Goal: Information Seeking & Learning: Learn about a topic

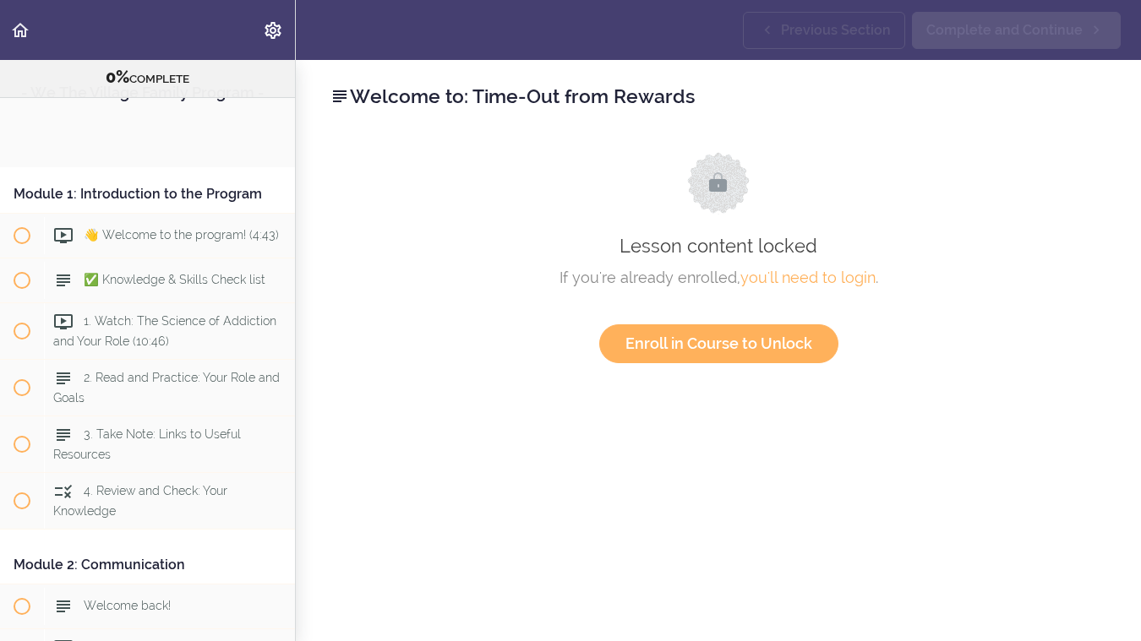
scroll to position [1524, 0]
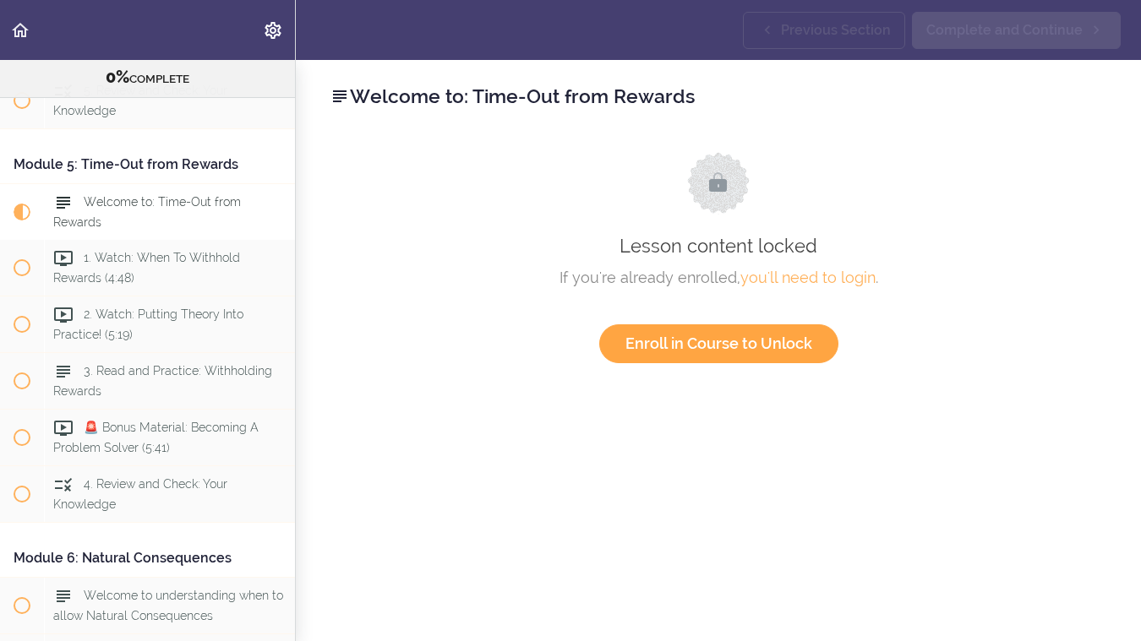
click at [741, 338] on link "Enroll in Course to Unlock" at bounding box center [718, 343] width 239 height 39
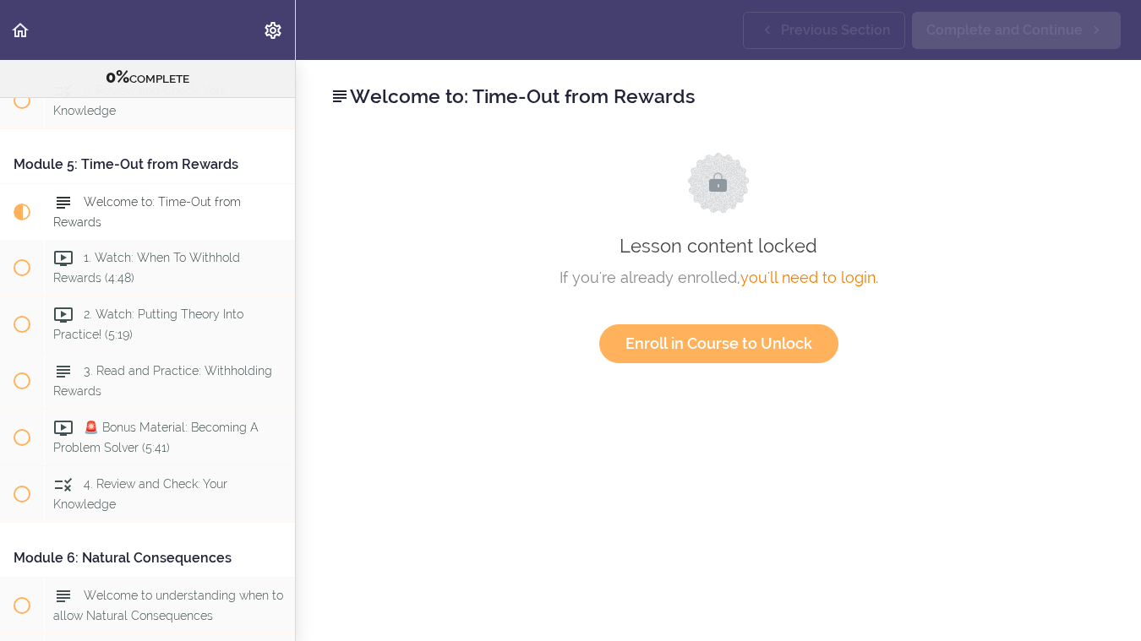
click at [803, 279] on link "you'll need to login" at bounding box center [807, 278] width 135 height 18
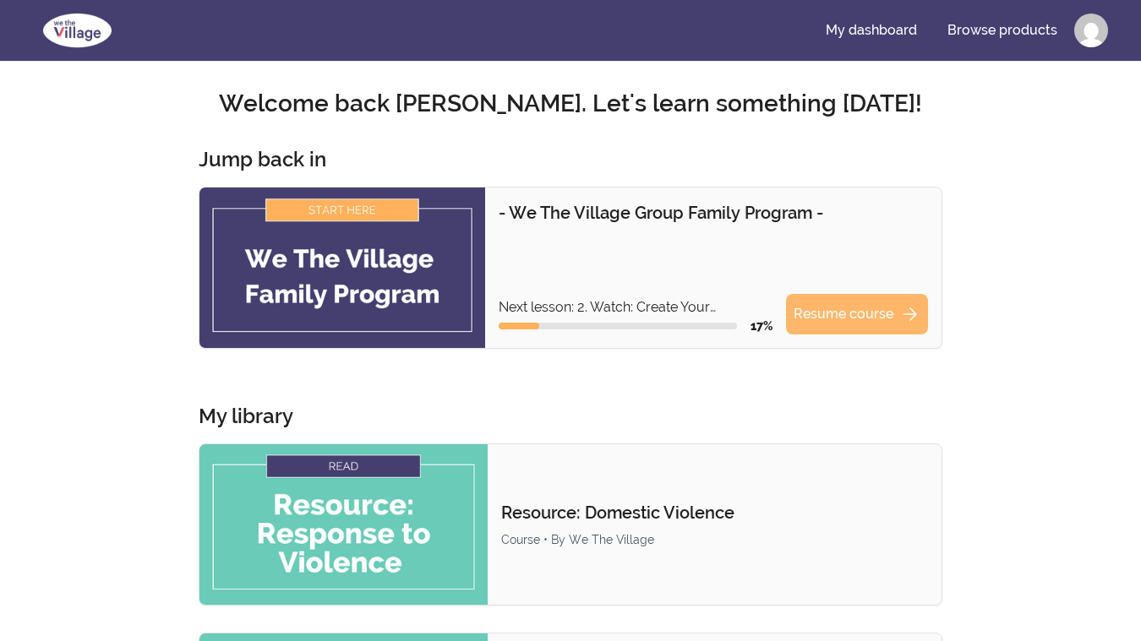
click at [817, 317] on link "Resume course arrow_forward" at bounding box center [857, 314] width 142 height 41
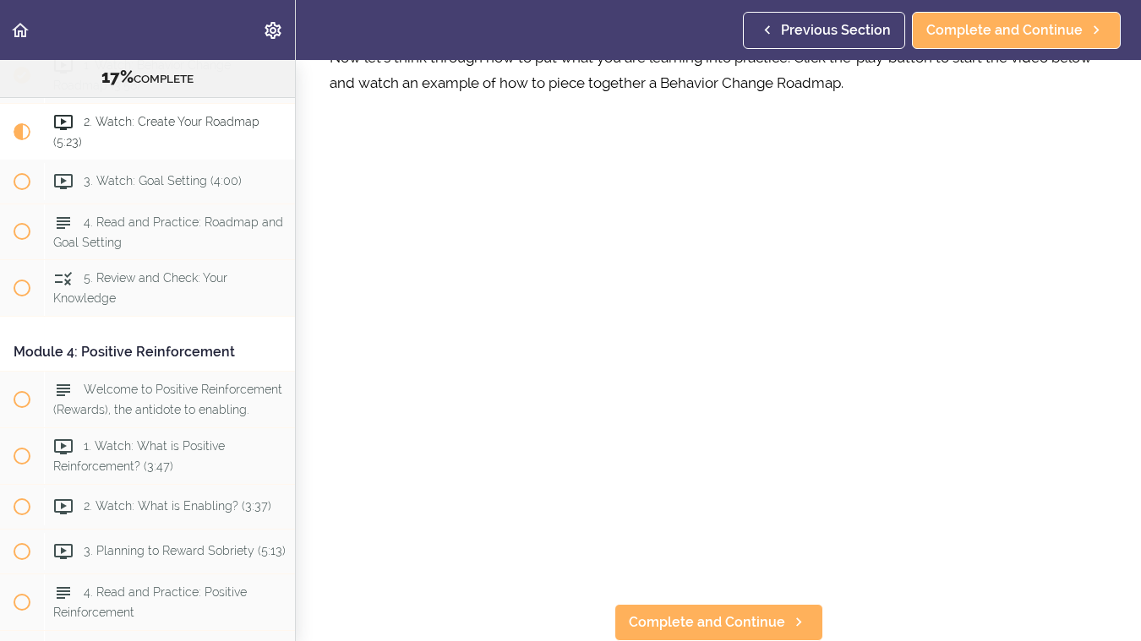
scroll to position [91, 0]
click at [712, 618] on span "Complete and Continue" at bounding box center [707, 623] width 156 height 20
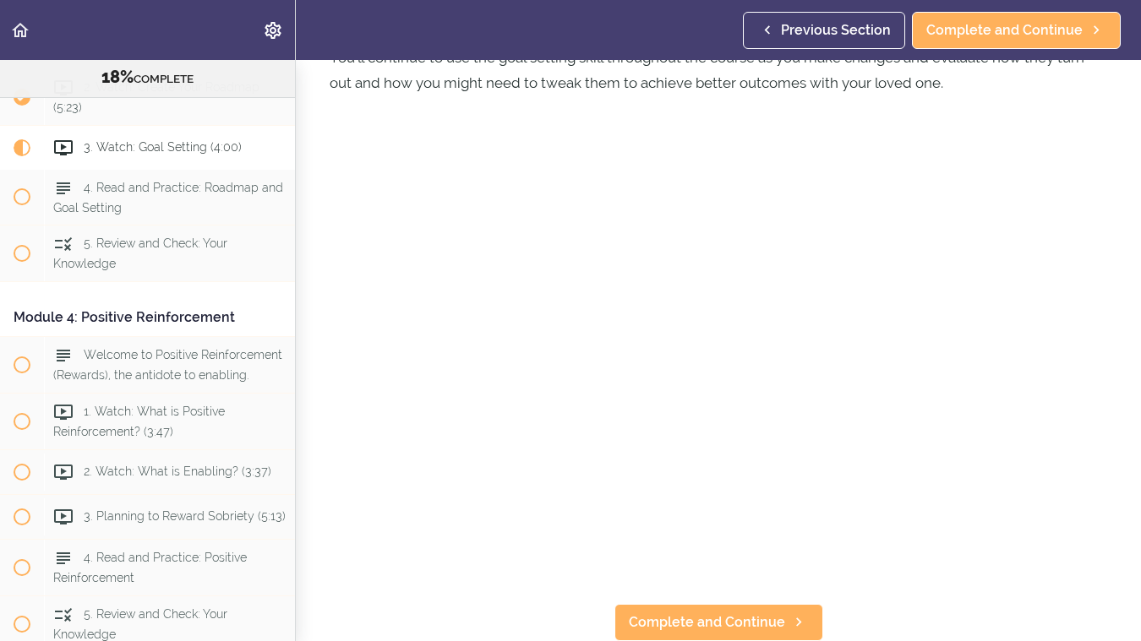
scroll to position [204, 0]
click at [711, 623] on span "Complete and Continue" at bounding box center [707, 623] width 156 height 20
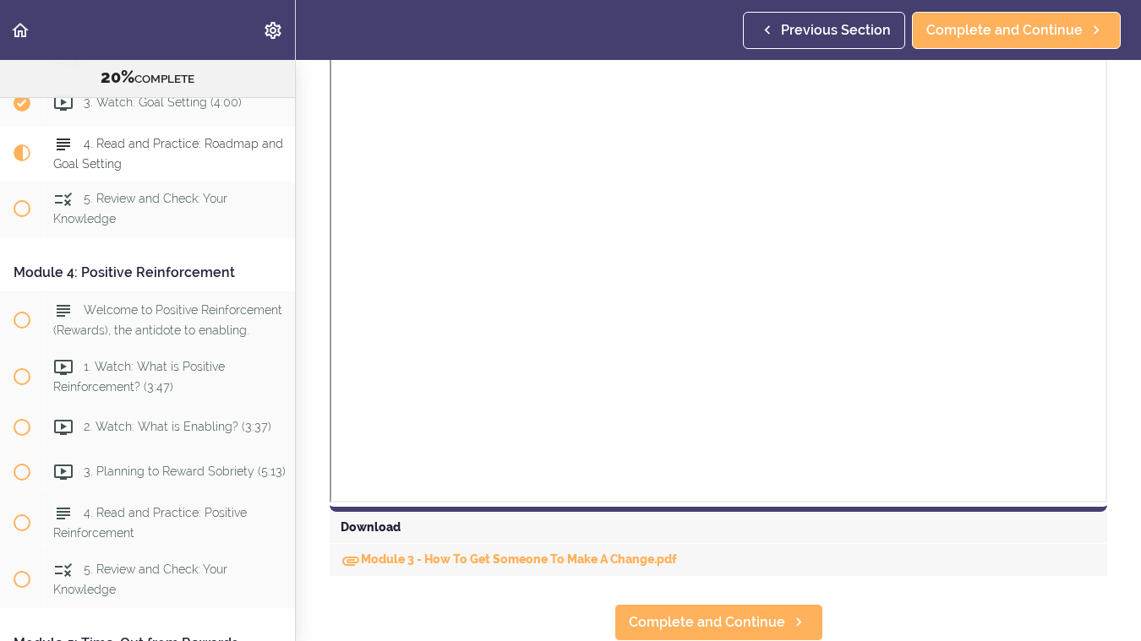
scroll to position [1033, 0]
click at [588, 558] on link "Module 3 - How To Get Someone To Make A Change.pdf" at bounding box center [509, 560] width 336 height 14
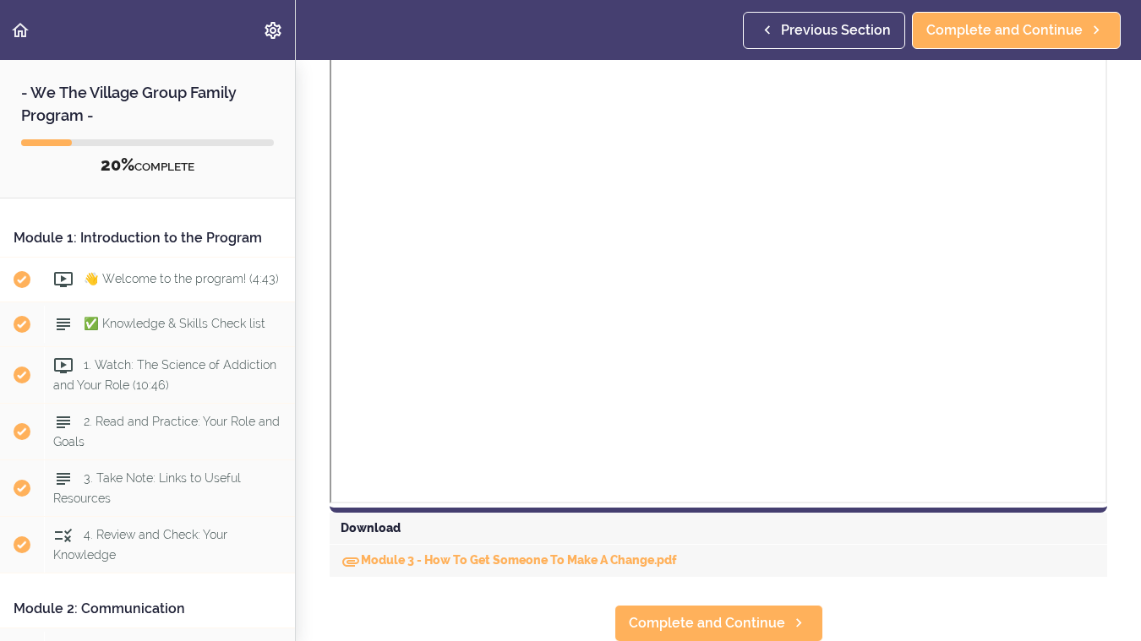
scroll to position [0, 0]
click at [135, 432] on div "2. Read and Practice: Your Role and Goals" at bounding box center [169, 432] width 251 height 56
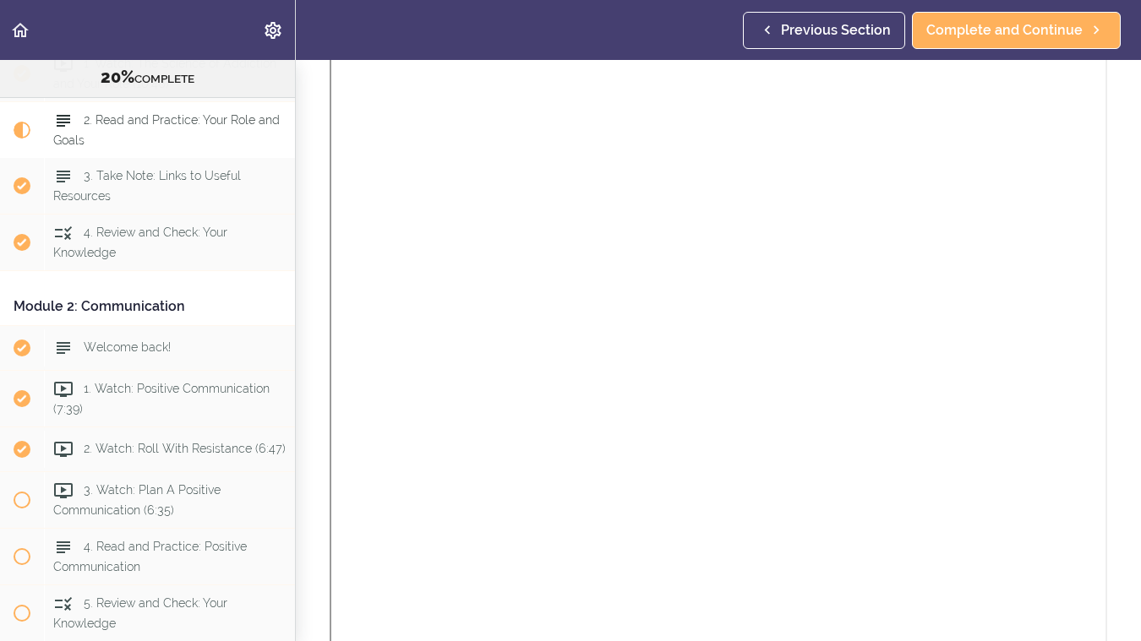
scroll to position [1058, 0]
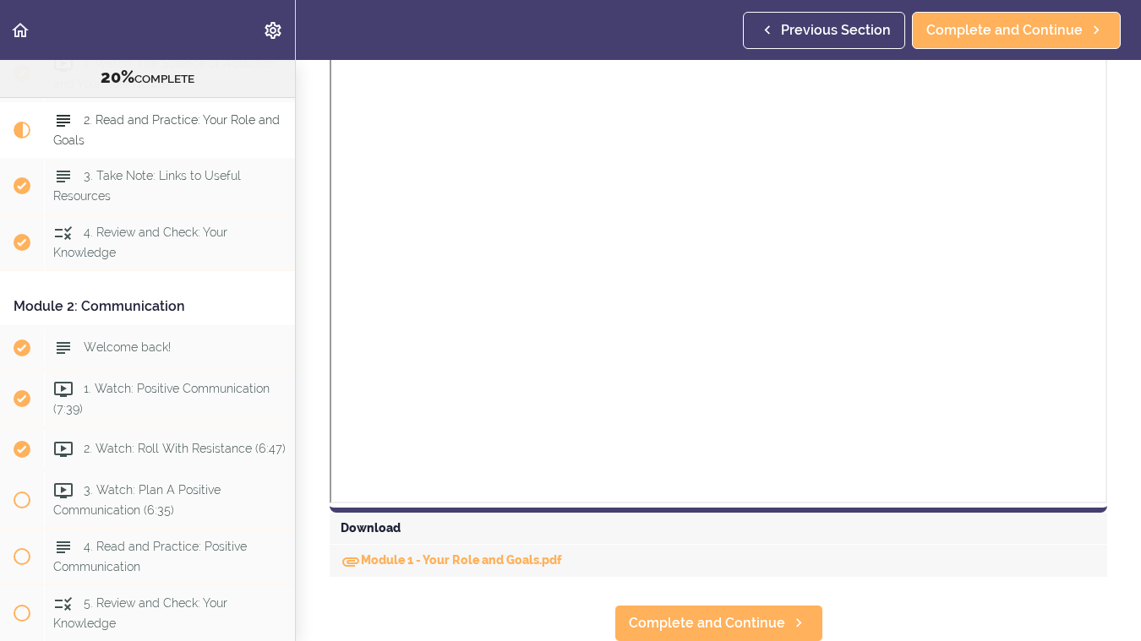
click at [375, 526] on div "Download" at bounding box center [718, 529] width 777 height 32
click at [403, 564] on link "Module 1 - Your Role and Goals.pdf" at bounding box center [451, 560] width 221 height 14
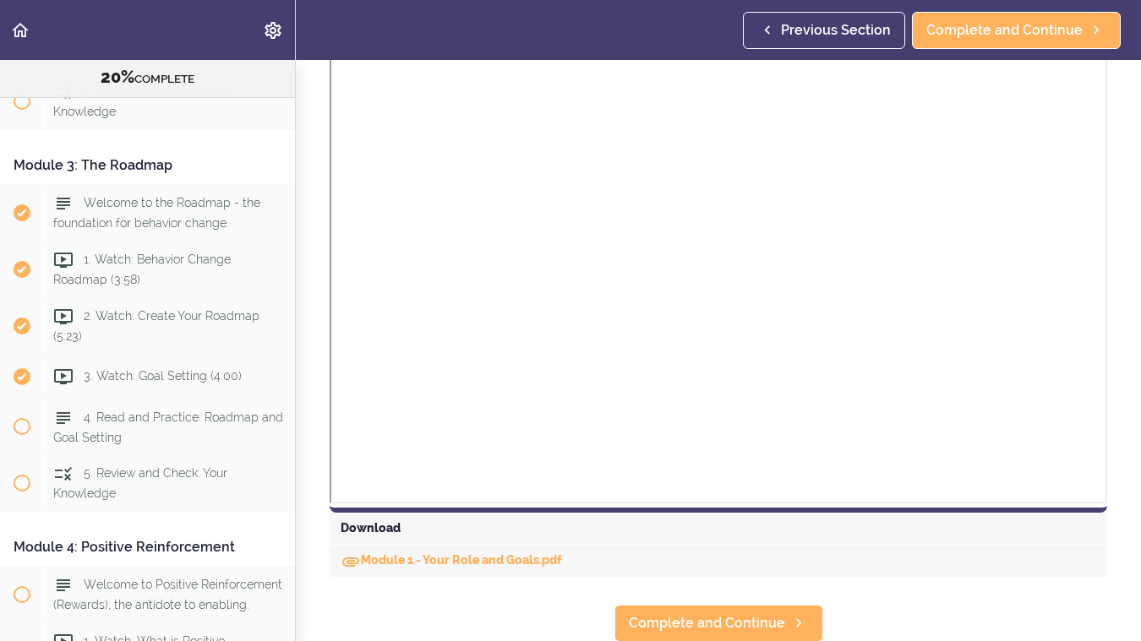
scroll to position [1041, 0]
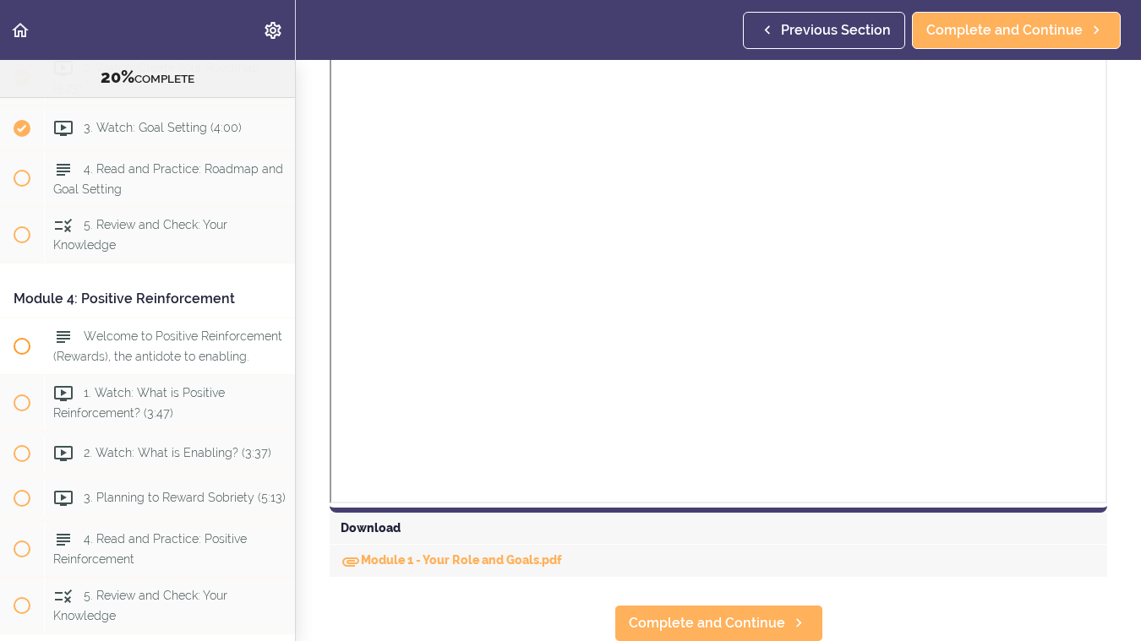
click at [114, 345] on div "Welcome to Positive Reinforcement (Rewards), the antidote to enabling." at bounding box center [169, 347] width 251 height 56
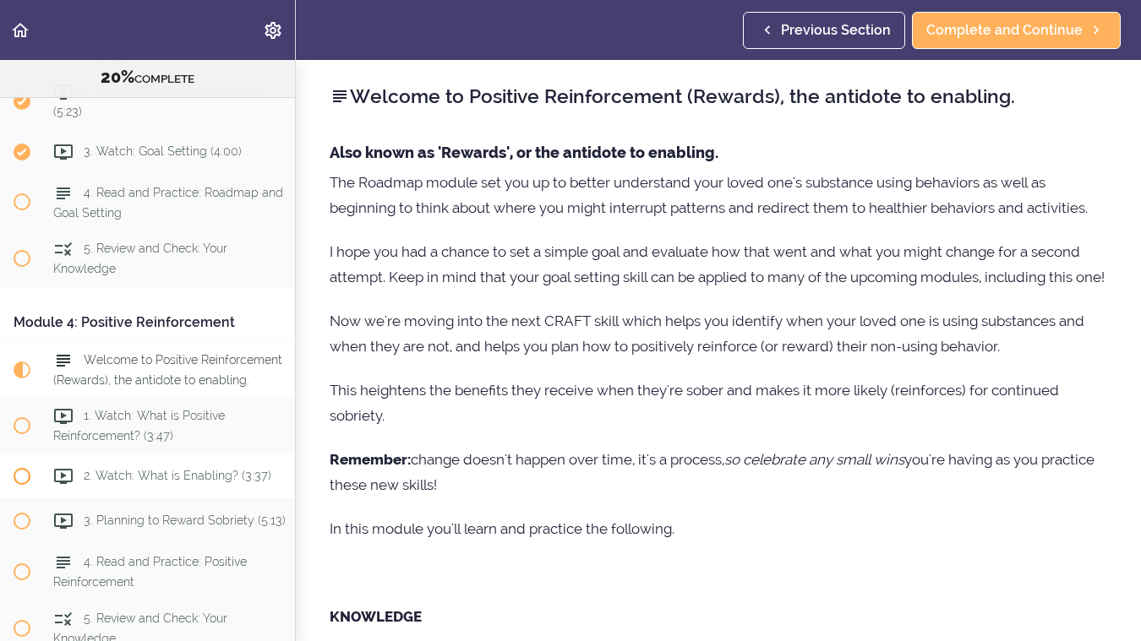
scroll to position [951, 0]
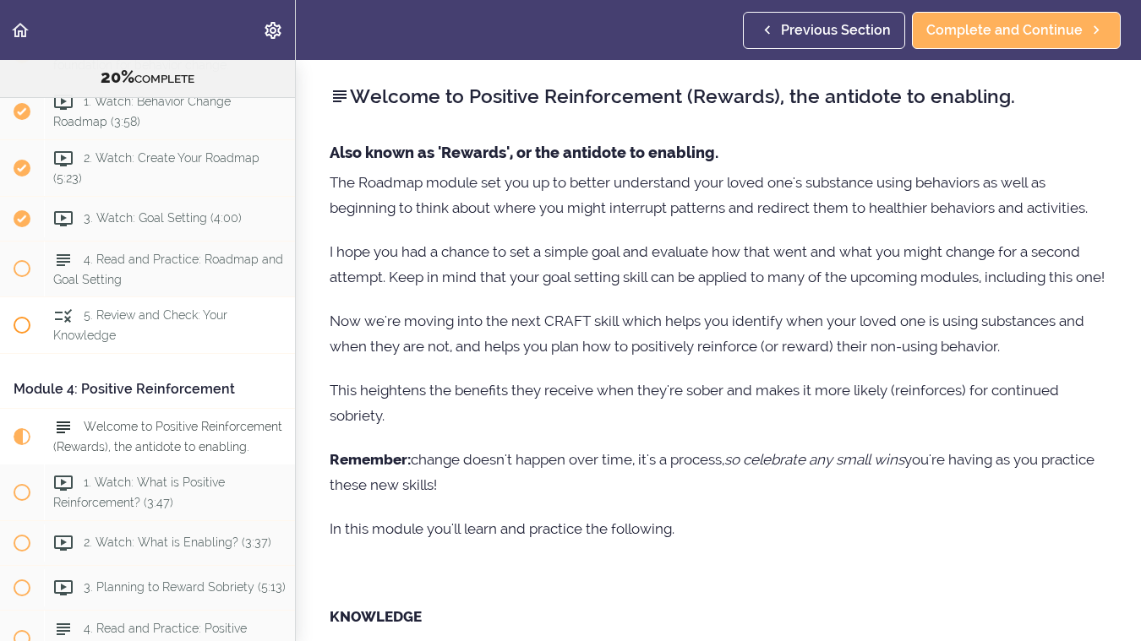
click at [127, 320] on span "5. Review and Check: Your Knowledge" at bounding box center [140, 325] width 174 height 33
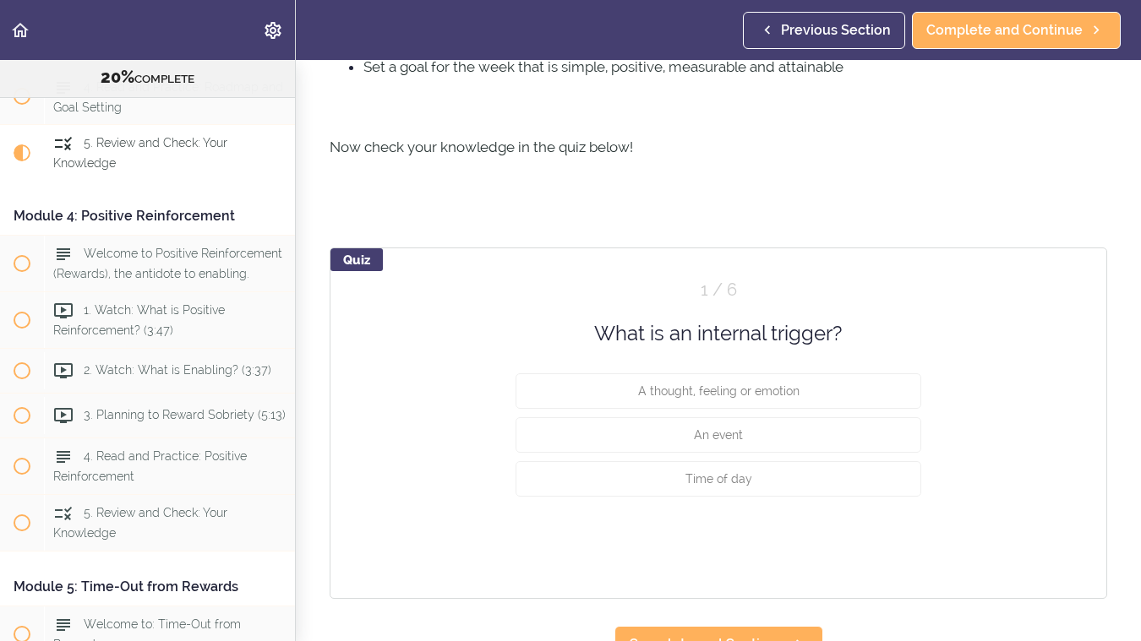
scroll to position [724, 0]
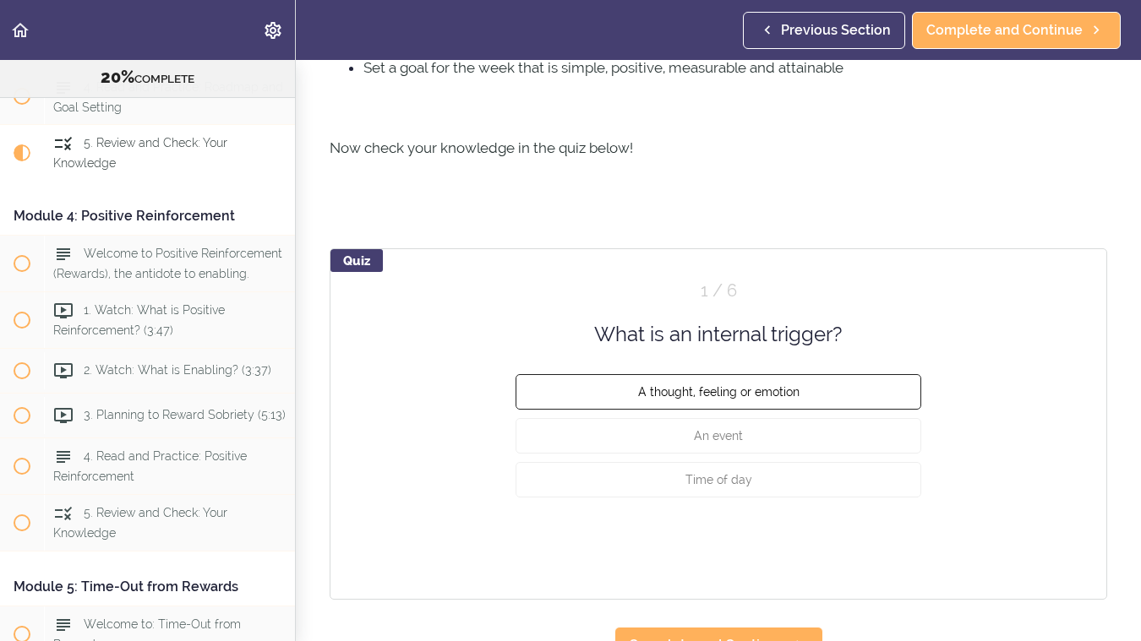
click at [661, 385] on span "A thought, feeling or emotion" at bounding box center [718, 392] width 161 height 14
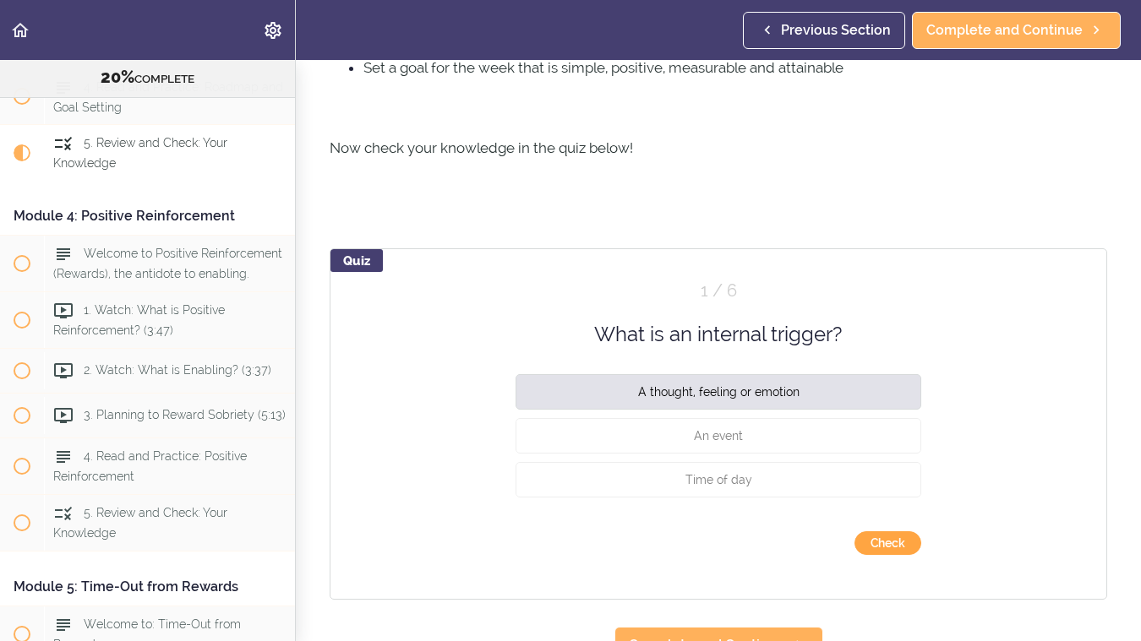
click at [880, 531] on button "Check" at bounding box center [887, 543] width 67 height 24
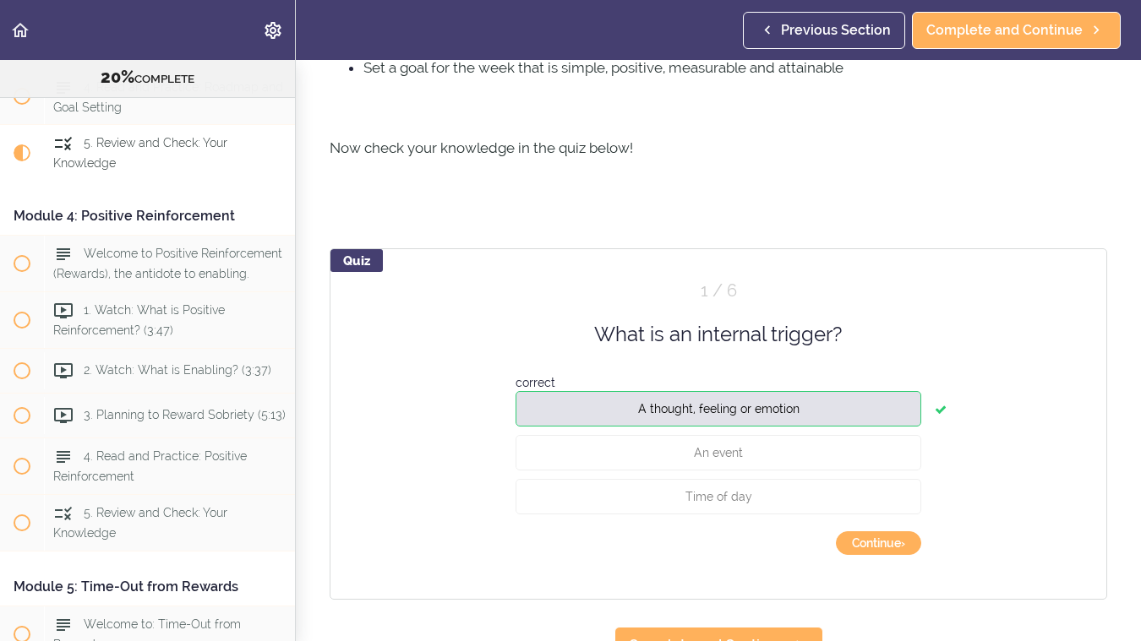
click at [880, 531] on button "Continue ›" at bounding box center [878, 543] width 85 height 24
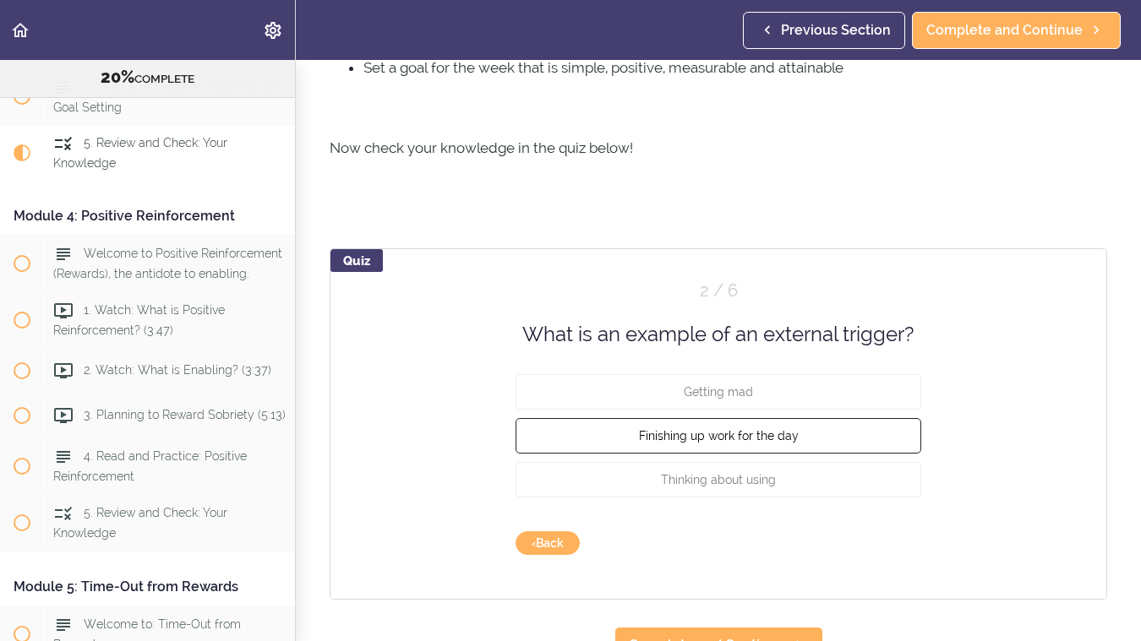
click at [684, 429] on span "Finishing up work for the day" at bounding box center [719, 436] width 160 height 14
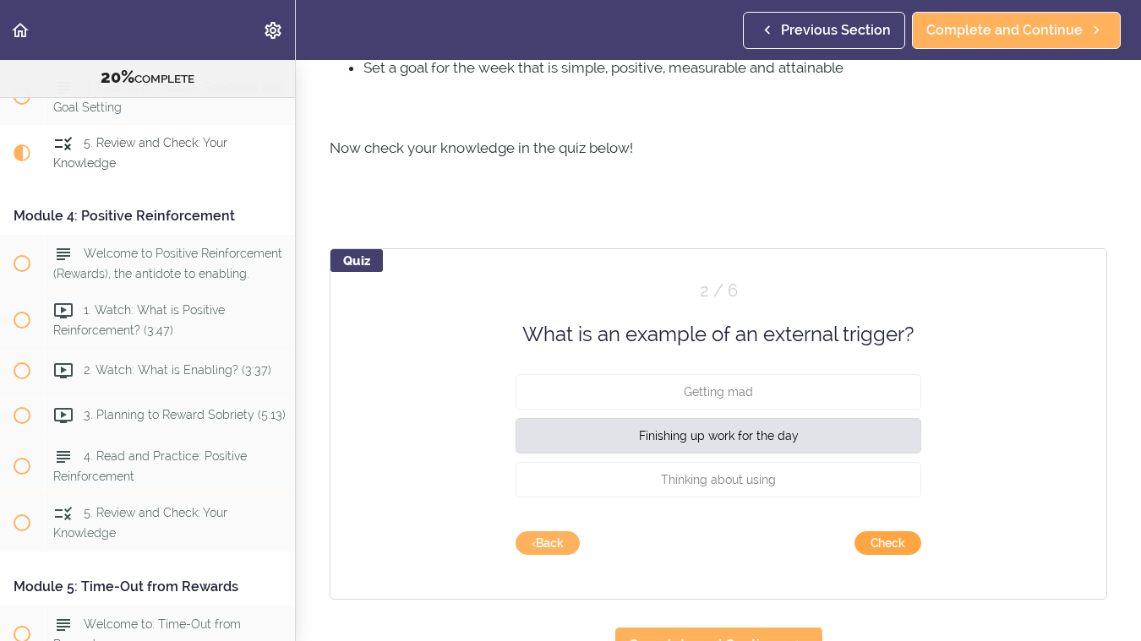
click at [882, 531] on button "Check" at bounding box center [887, 543] width 67 height 24
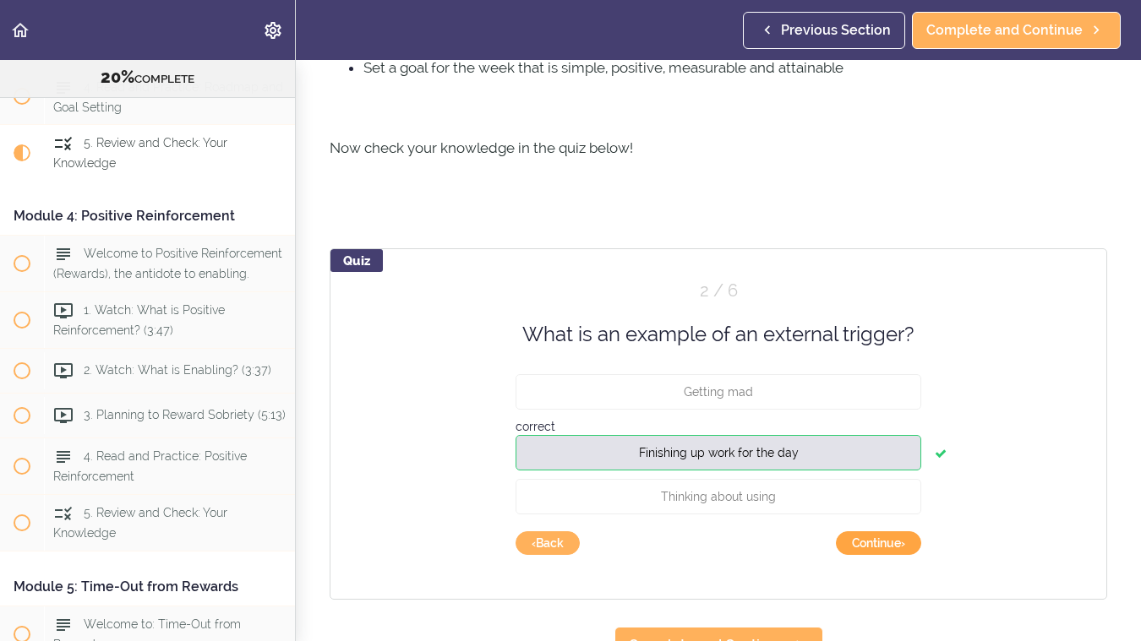
click at [879, 531] on button "Continue ›" at bounding box center [878, 543] width 85 height 24
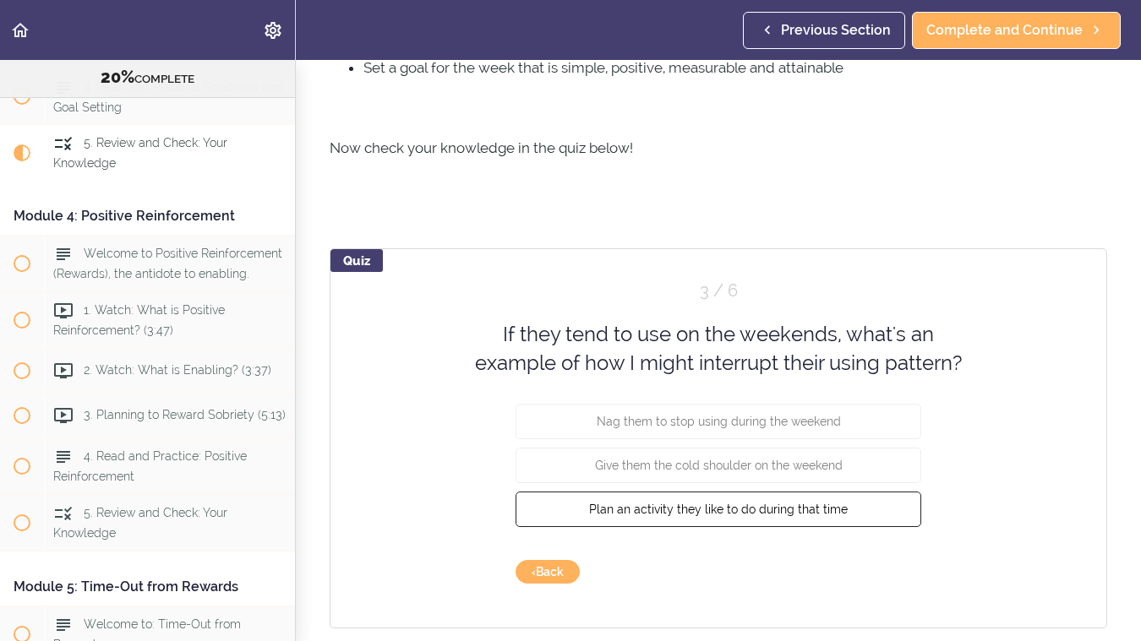
click at [730, 493] on button "Plan an activity they like to do during that time" at bounding box center [718, 508] width 406 height 35
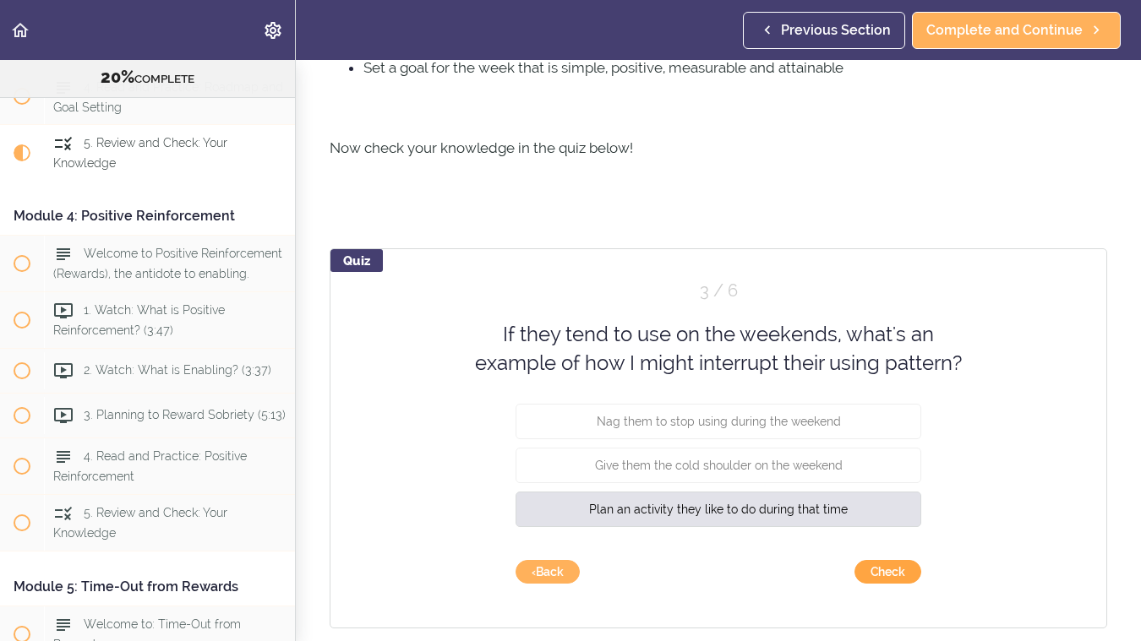
click at [873, 560] on button "Check" at bounding box center [887, 572] width 67 height 24
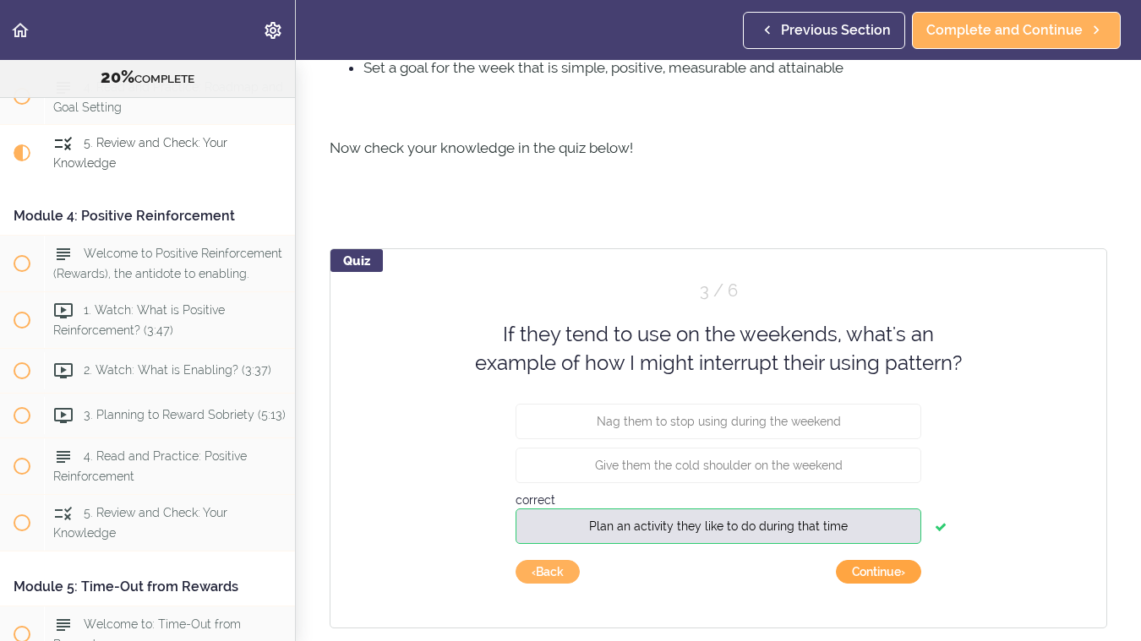
click at [882, 560] on button "Continue ›" at bounding box center [878, 572] width 85 height 24
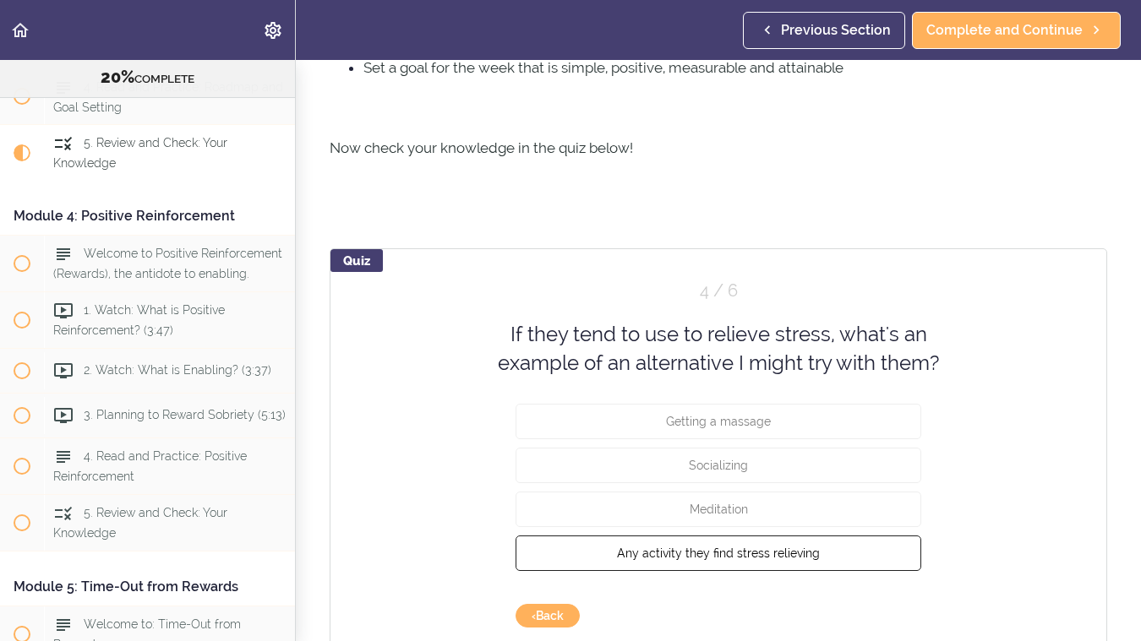
click at [726, 546] on span "Any activity they find stress relieving" at bounding box center [718, 553] width 203 height 14
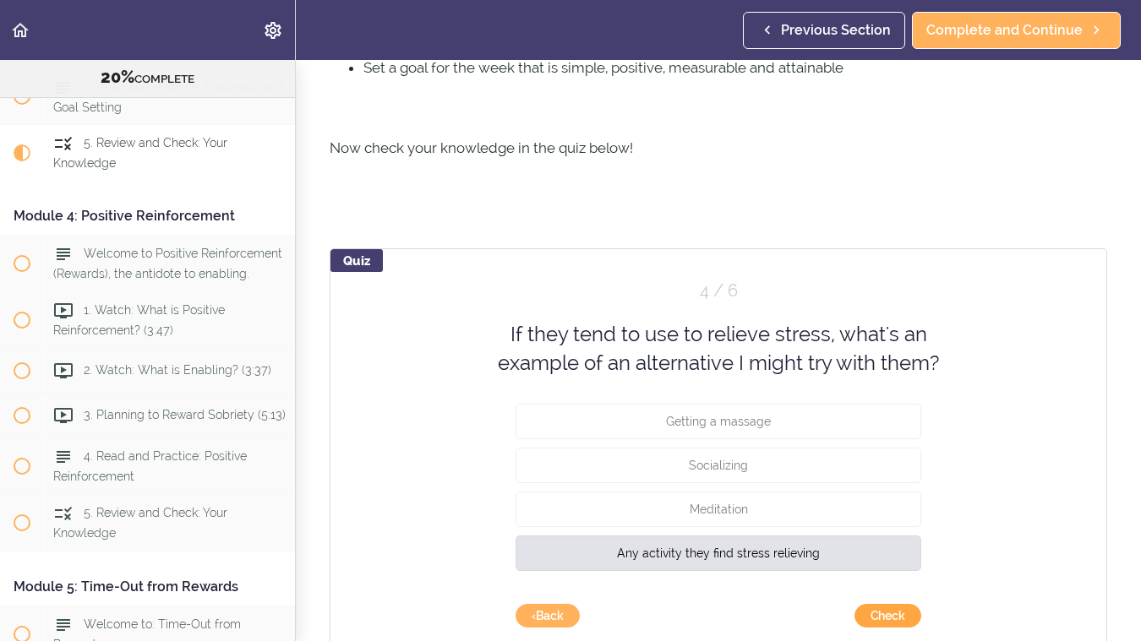
click at [889, 604] on button "Check" at bounding box center [887, 616] width 67 height 24
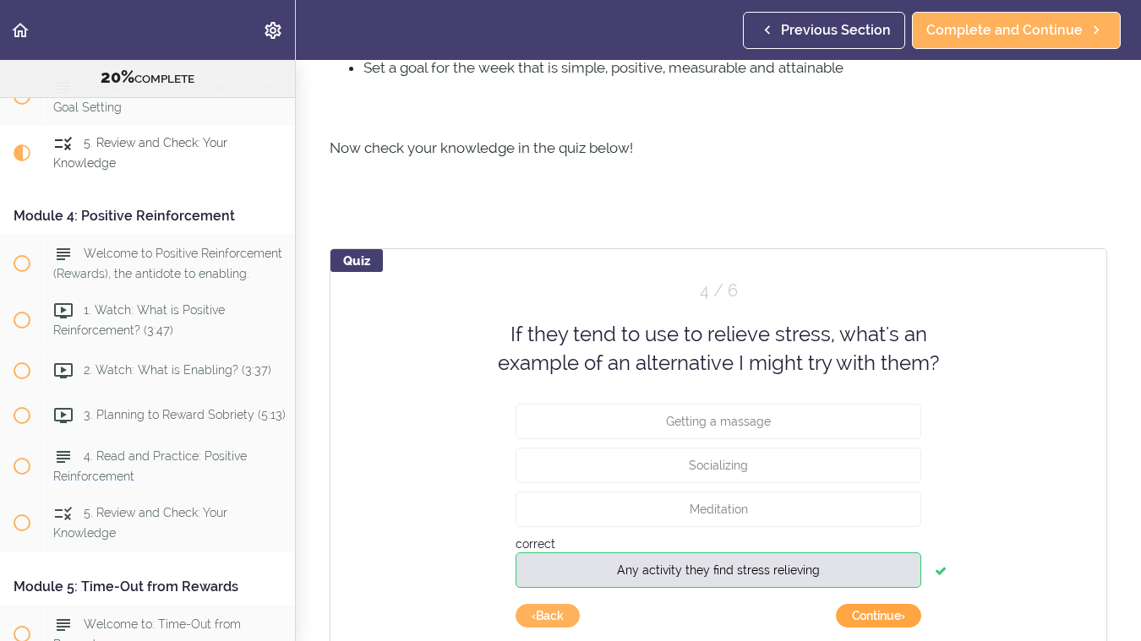
click at [886, 604] on button "Continue ›" at bounding box center [878, 616] width 85 height 24
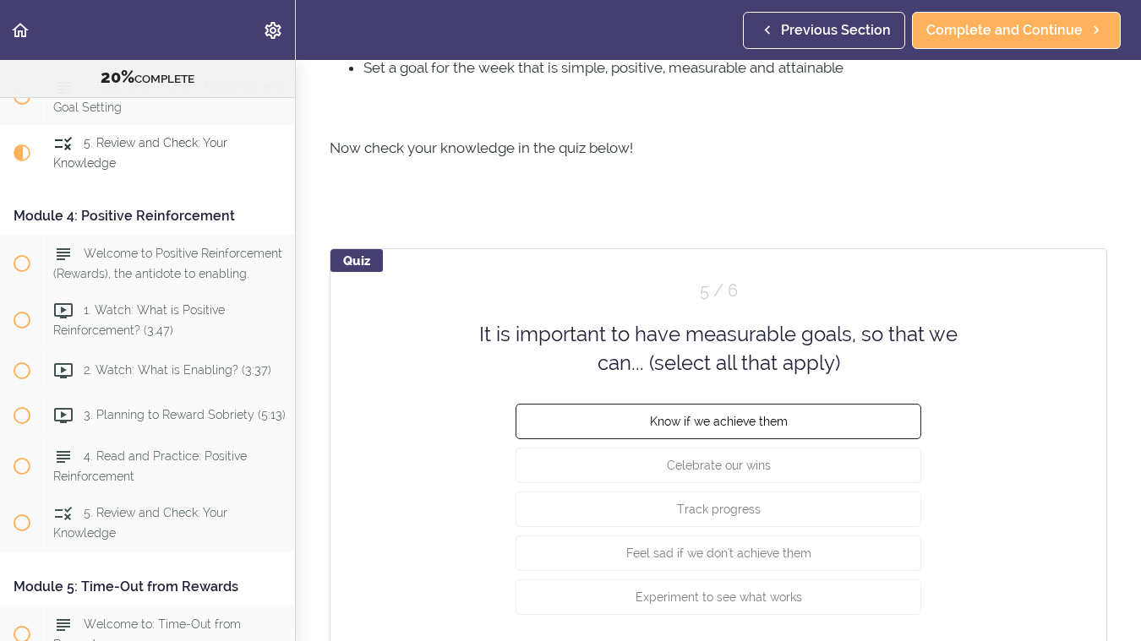
click at [746, 414] on span "Know if we achieve them" at bounding box center [719, 421] width 138 height 14
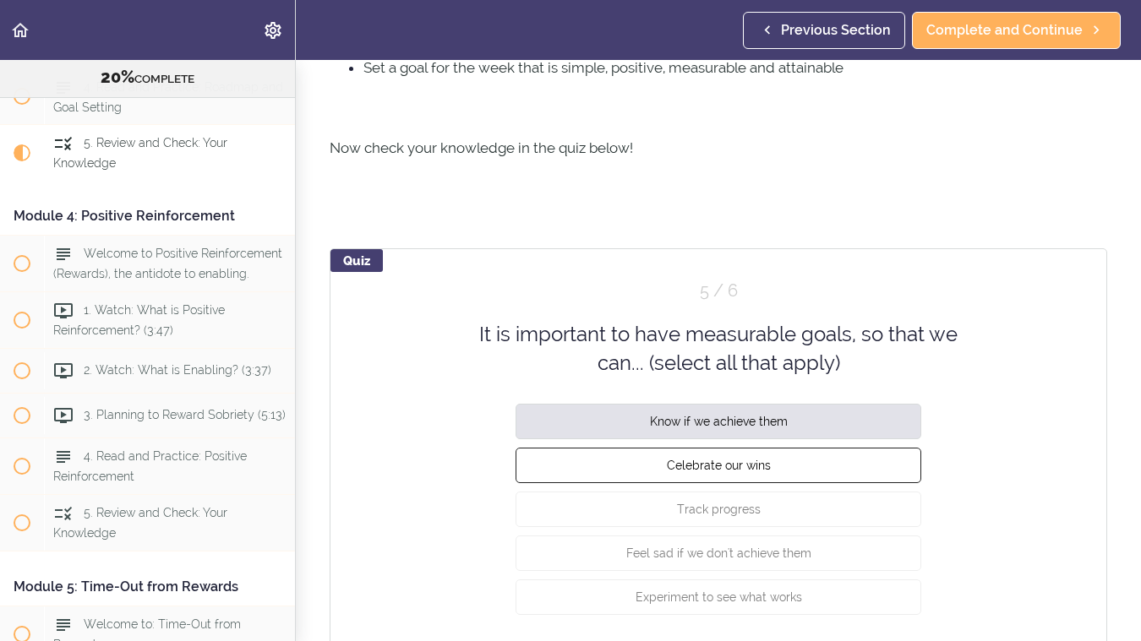
click at [734, 458] on span "Celebrate our wins" at bounding box center [719, 465] width 104 height 14
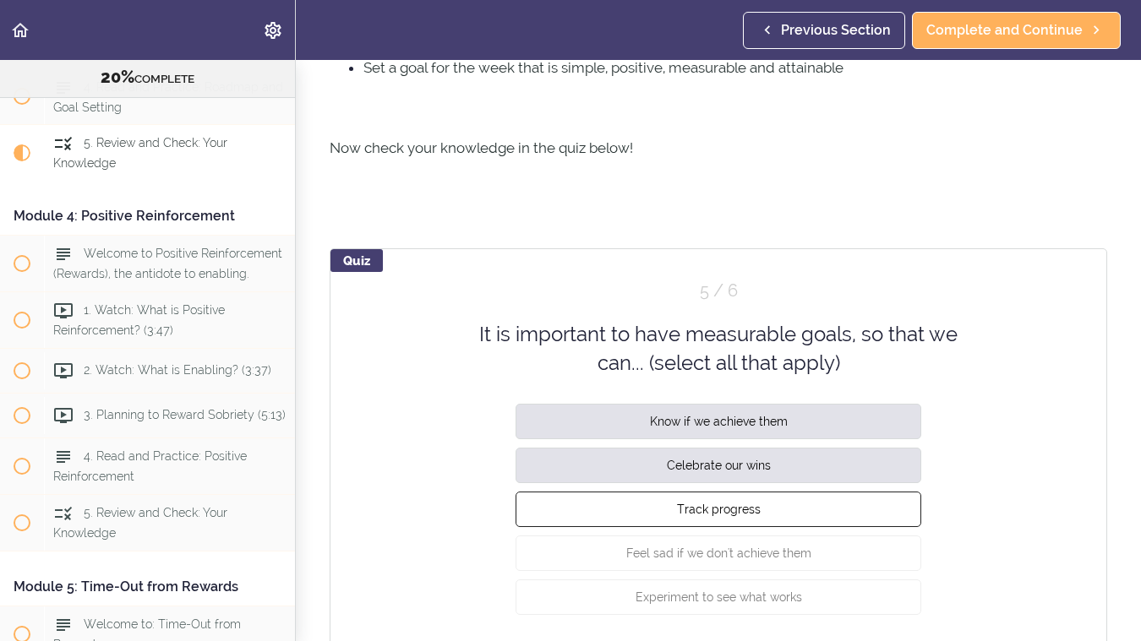
click at [725, 502] on span "Track progress" at bounding box center [719, 509] width 84 height 14
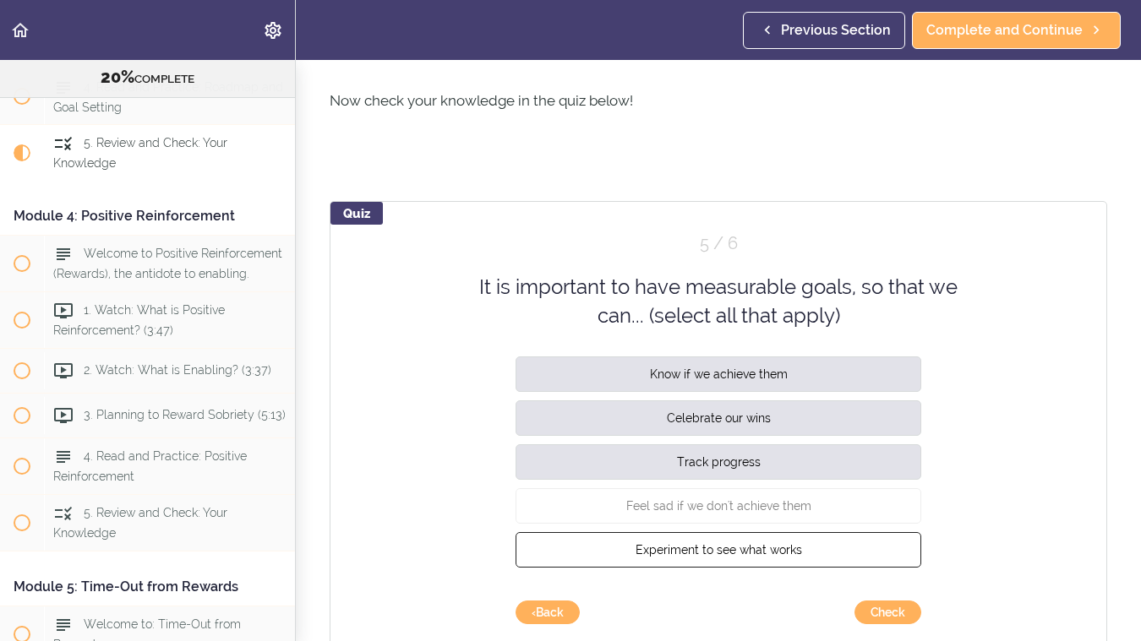
scroll to position [776, 0]
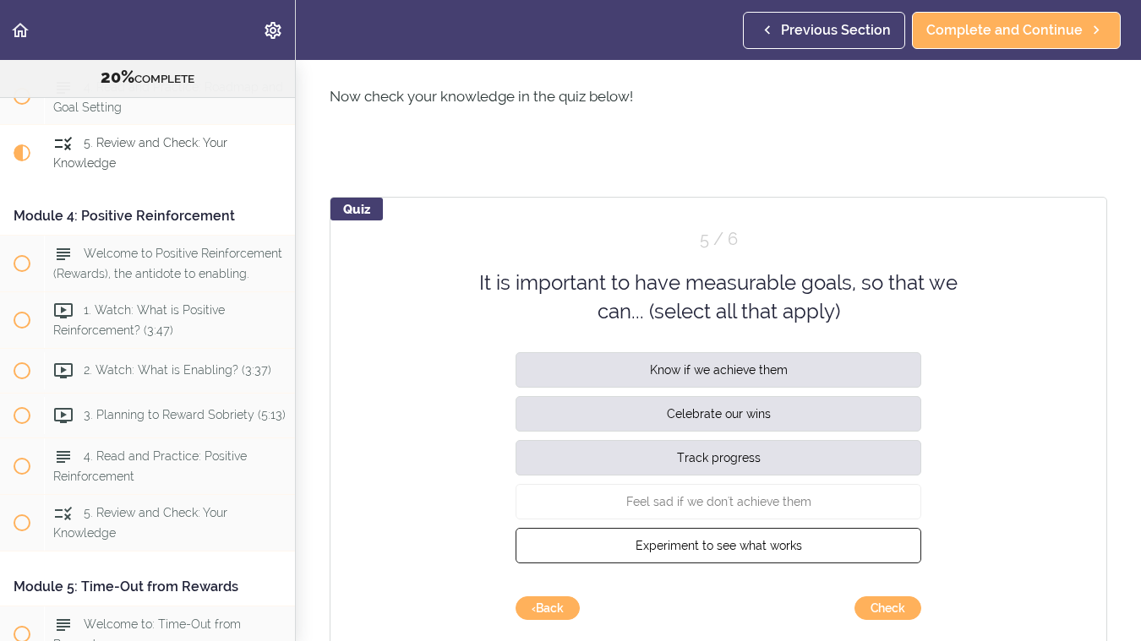
click at [732, 531] on button "Experiment to see what works" at bounding box center [718, 544] width 406 height 35
click at [879, 597] on button "Check" at bounding box center [887, 609] width 67 height 24
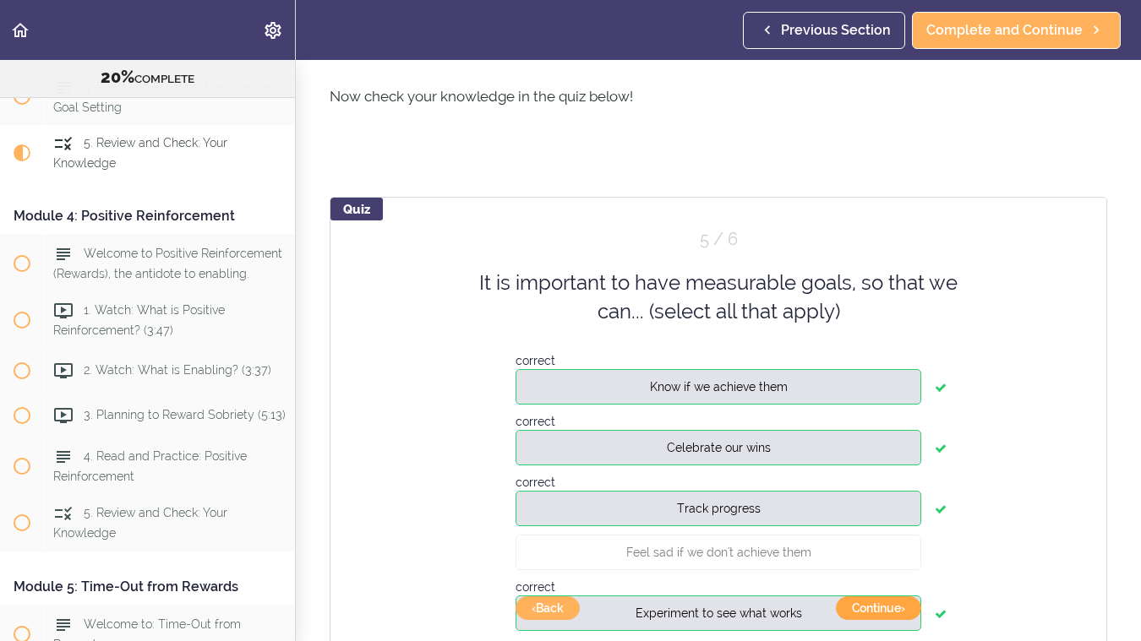
click at [907, 597] on button "Continue ›" at bounding box center [878, 609] width 85 height 24
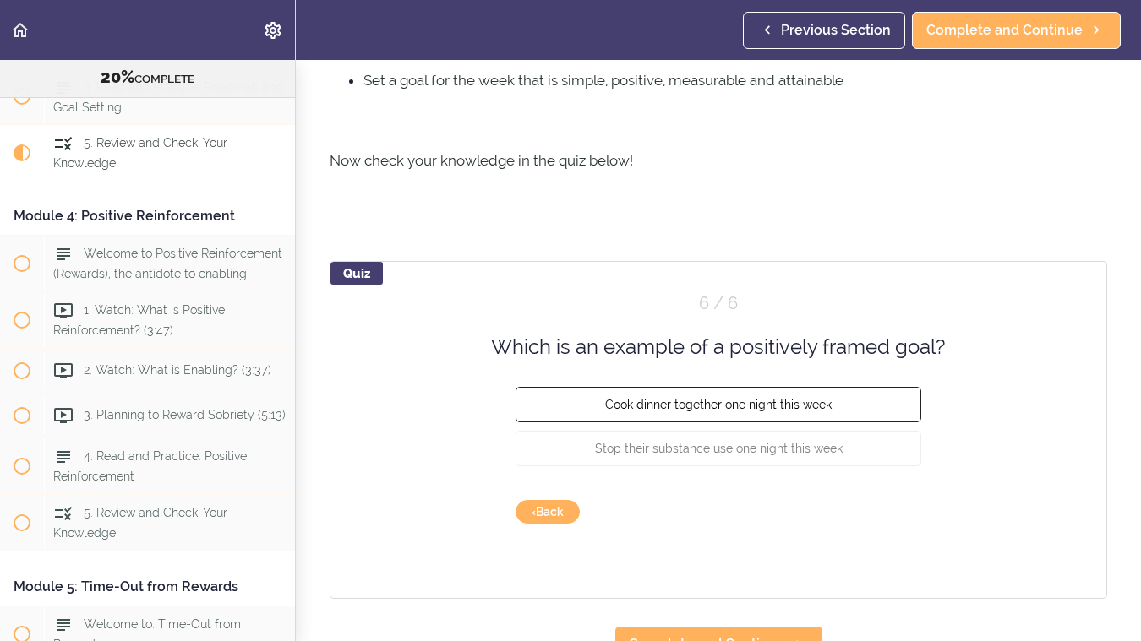
click at [712, 398] on span "Cook dinner together one night this week" at bounding box center [718, 405] width 226 height 14
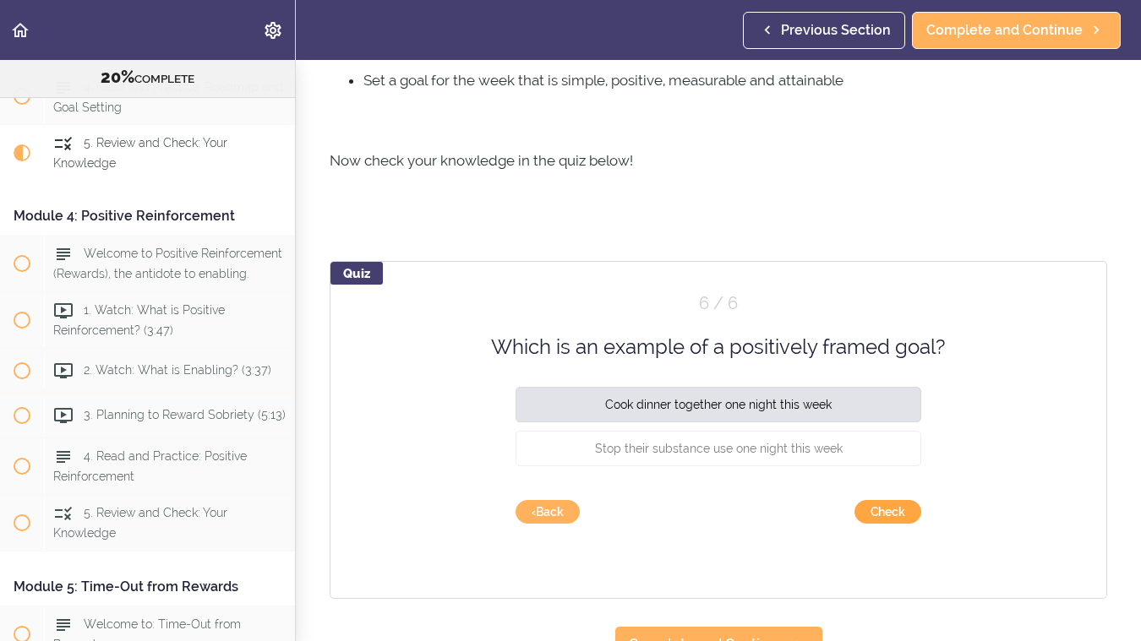
click at [886, 500] on button "Check" at bounding box center [887, 512] width 67 height 24
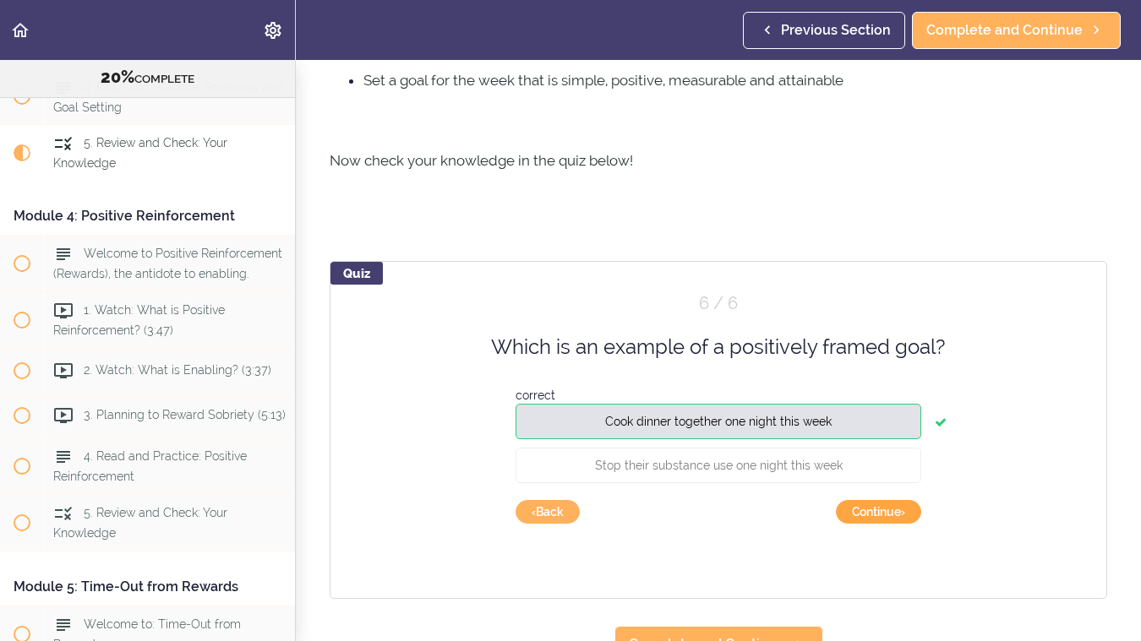
click at [876, 500] on button "Continue ›" at bounding box center [878, 512] width 85 height 24
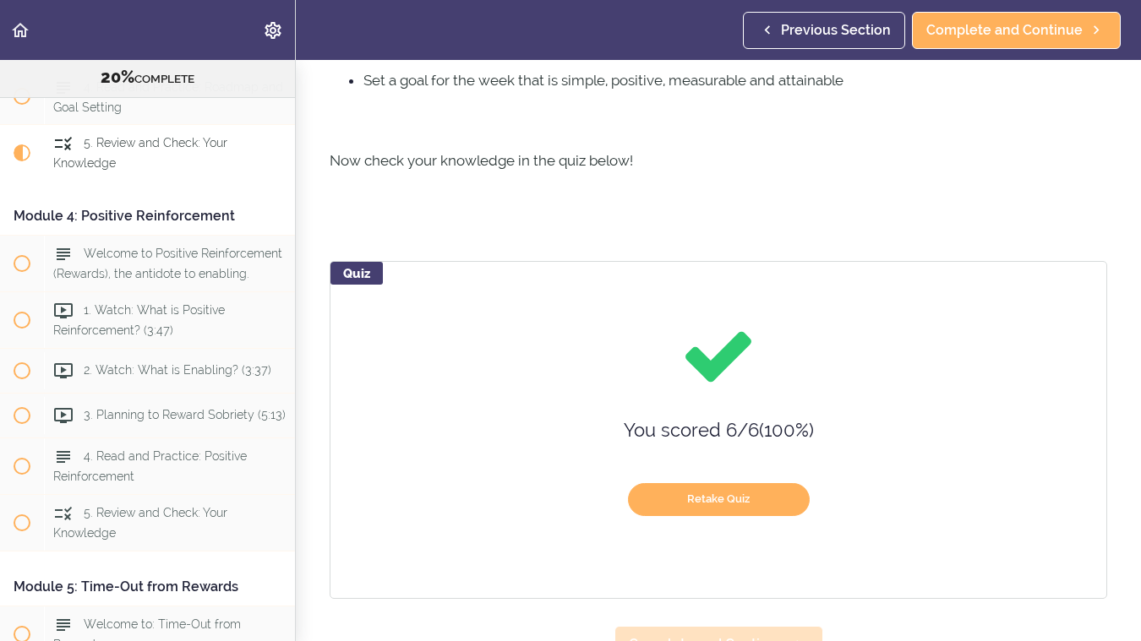
click at [681, 635] on span "Complete and Continue" at bounding box center [707, 645] width 156 height 20
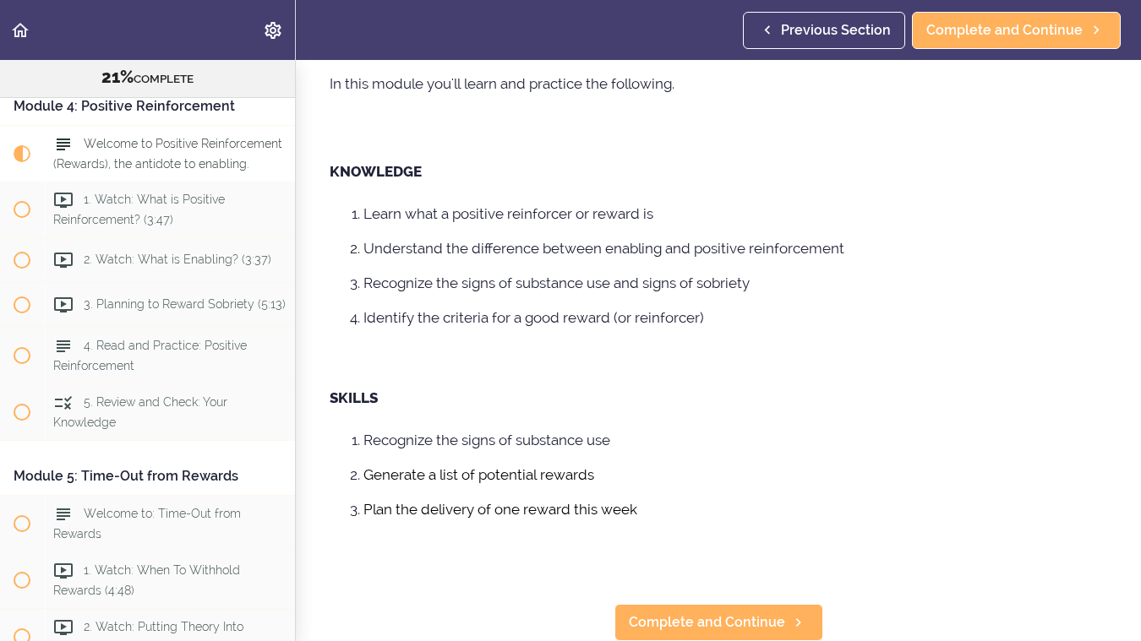
scroll to position [470, 0]
click at [679, 619] on span "Complete and Continue" at bounding box center [707, 623] width 156 height 20
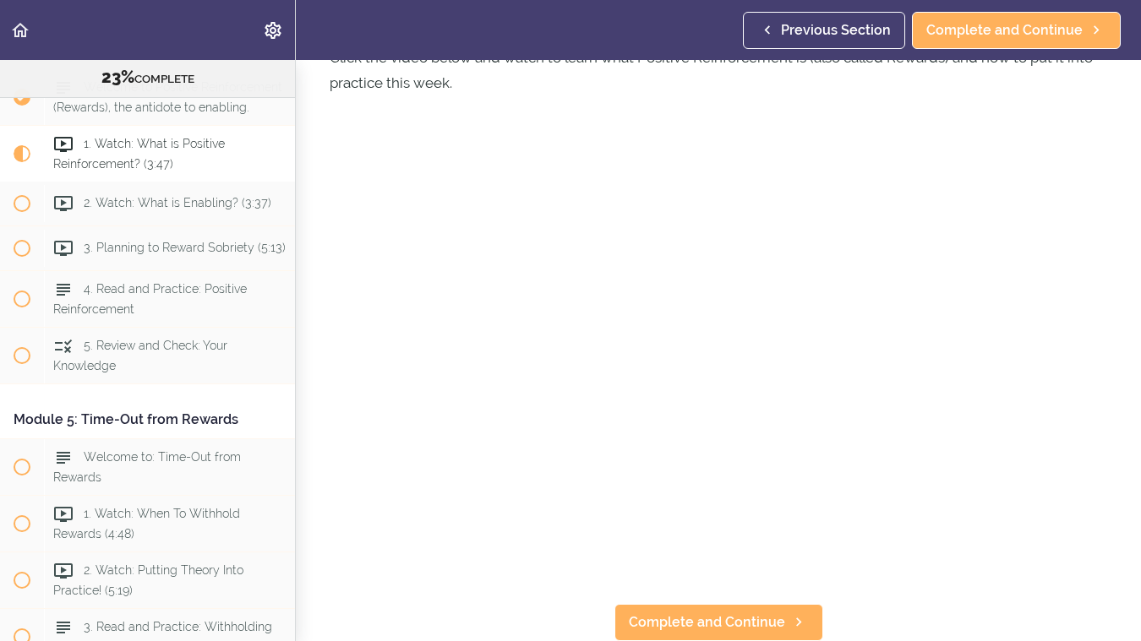
scroll to position [91, 0]
click at [711, 629] on span "Complete and Continue" at bounding box center [707, 623] width 156 height 20
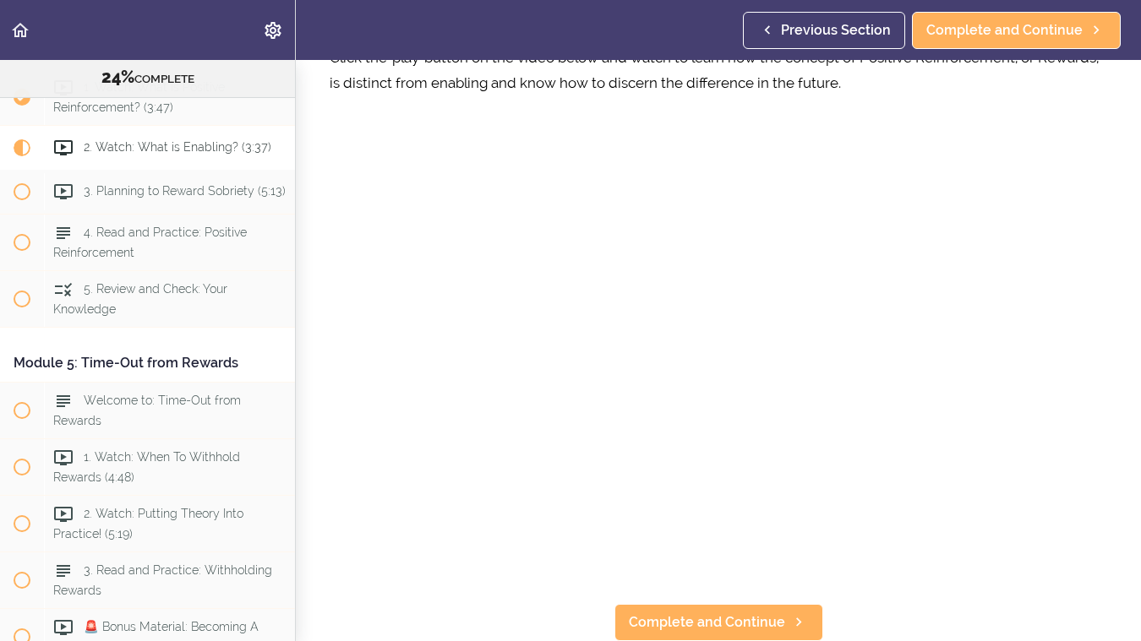
scroll to position [91, 0]
click at [731, 623] on span "Complete and Continue" at bounding box center [707, 623] width 156 height 20
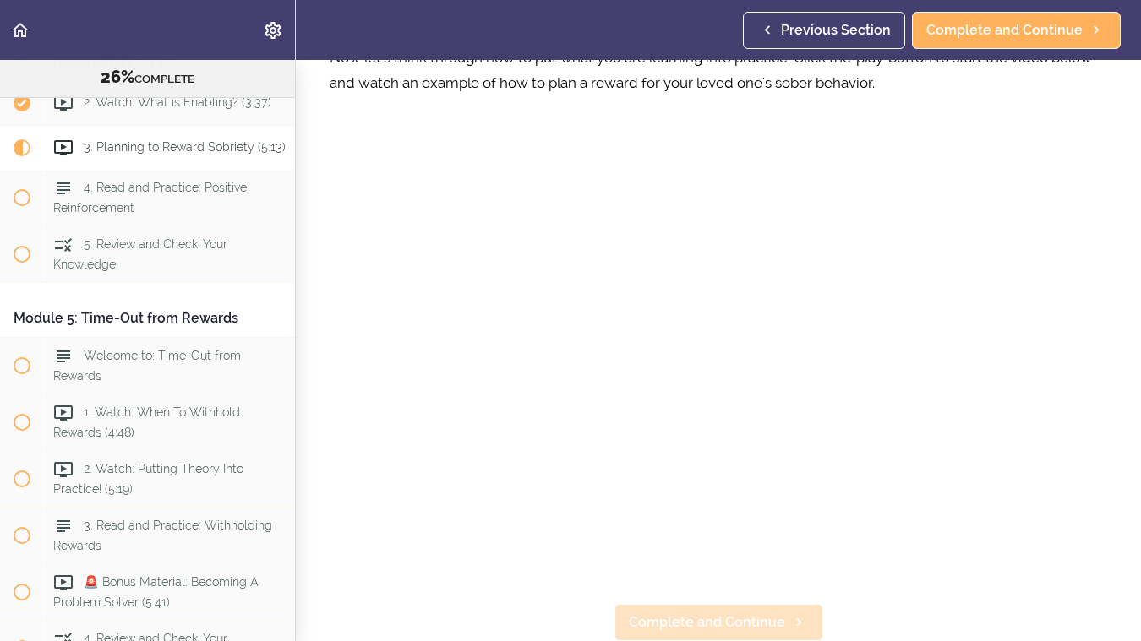
scroll to position [91, 0]
click at [704, 628] on span "Complete and Continue" at bounding box center [707, 623] width 156 height 20
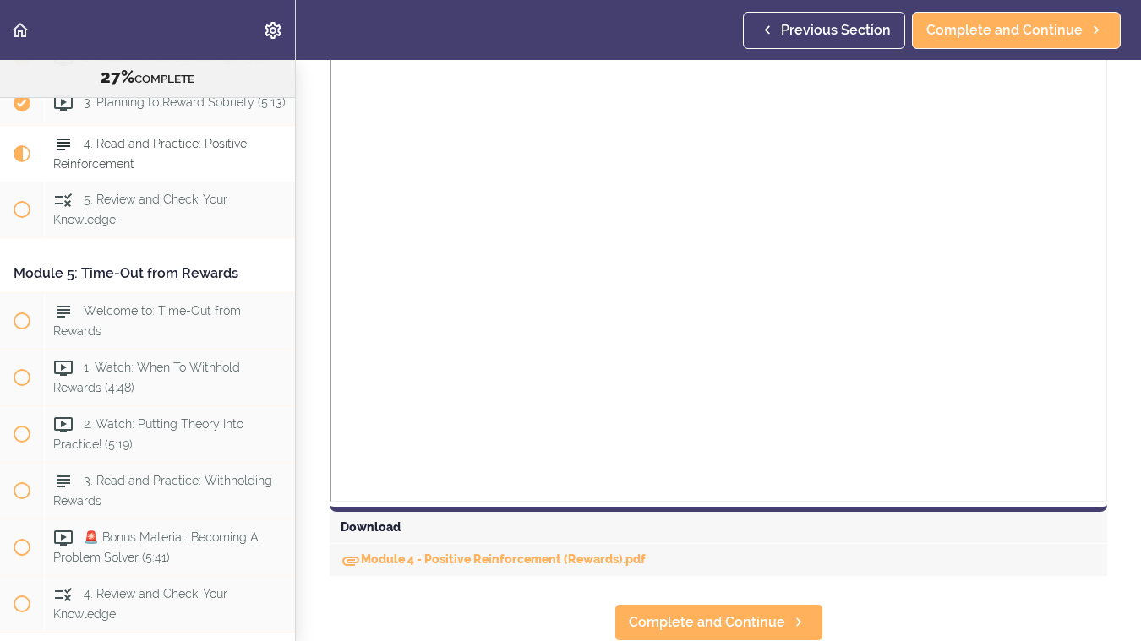
scroll to position [1284, 0]
click at [518, 564] on link "Module 4 - Positive Reinforcement (Rewards).pdf" at bounding box center [493, 560] width 305 height 14
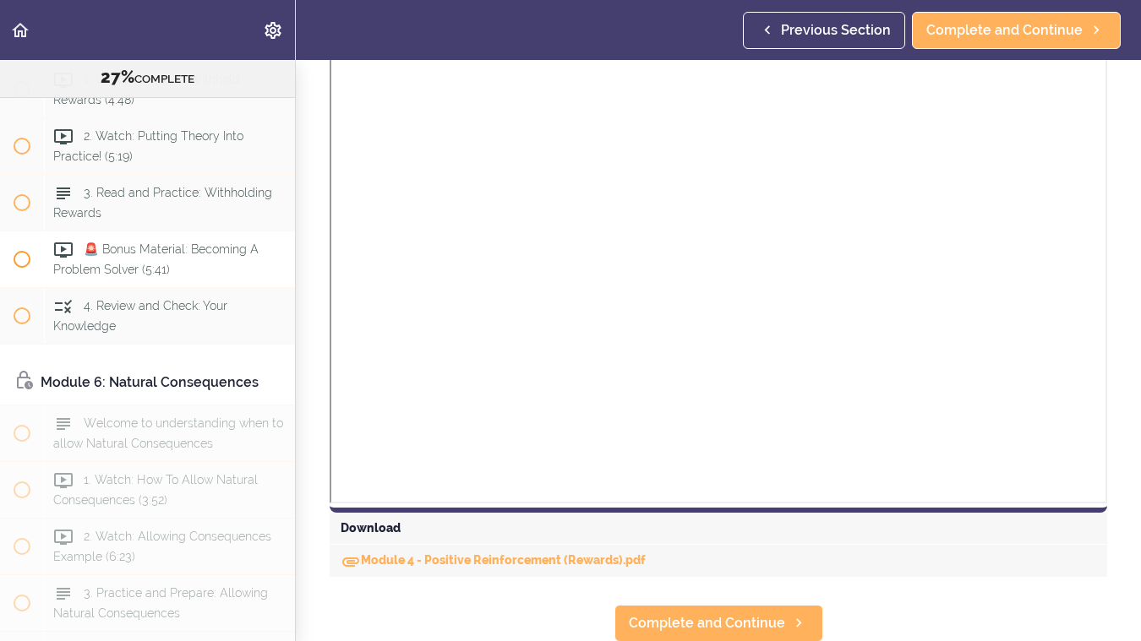
scroll to position [1696, 0]
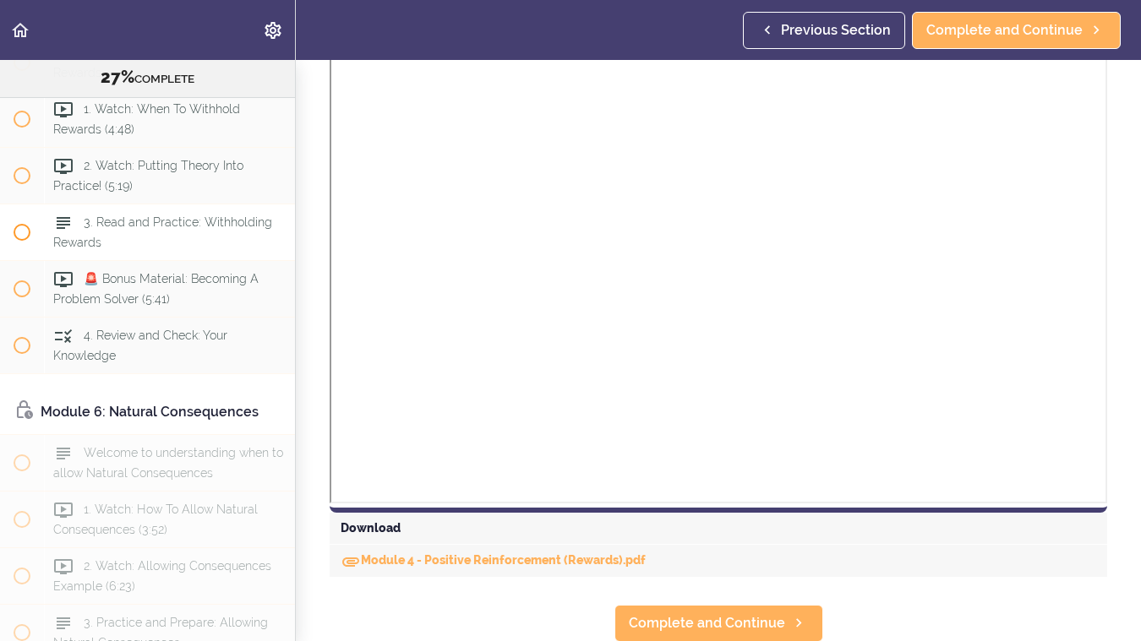
click at [112, 220] on span "3. Read and Practice: Withholding Rewards" at bounding box center [162, 231] width 219 height 33
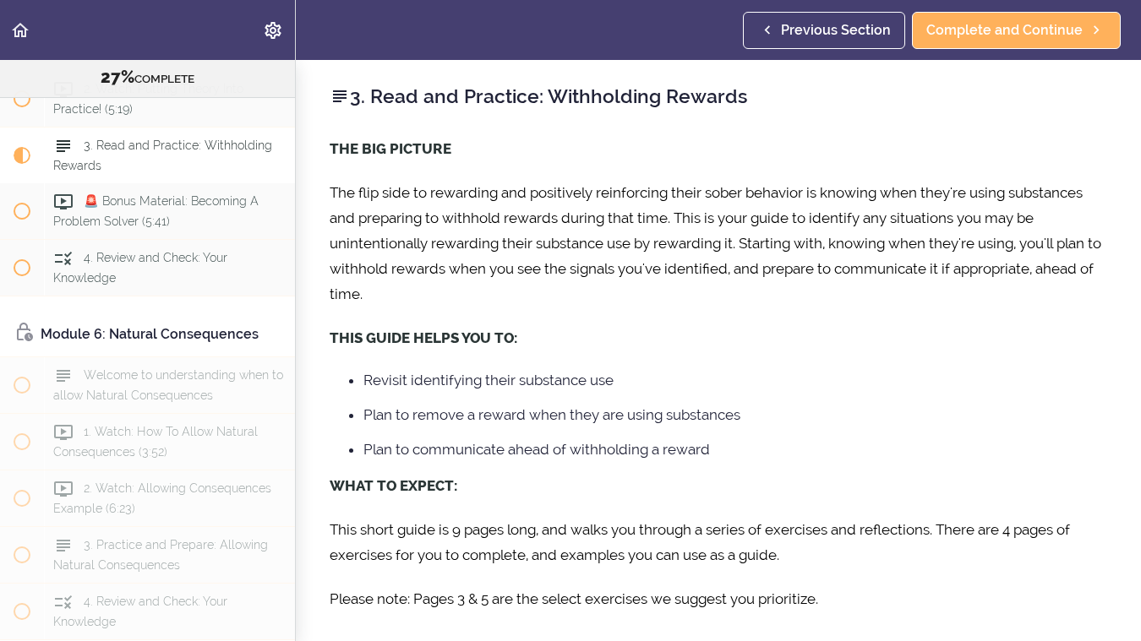
scroll to position [416, 0]
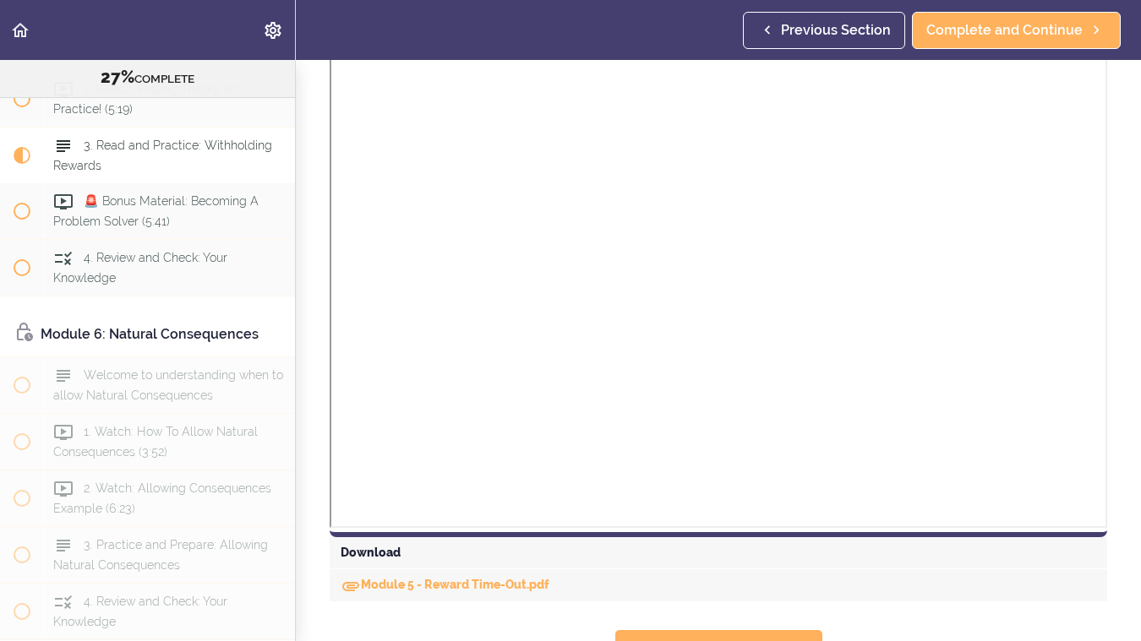
scroll to position [919, 0]
click at [420, 570] on div "Module 5 - Reward Time-Out.pdf" at bounding box center [718, 586] width 777 height 32
click at [415, 579] on link "Module 5 - Reward Time-Out.pdf" at bounding box center [445, 586] width 209 height 14
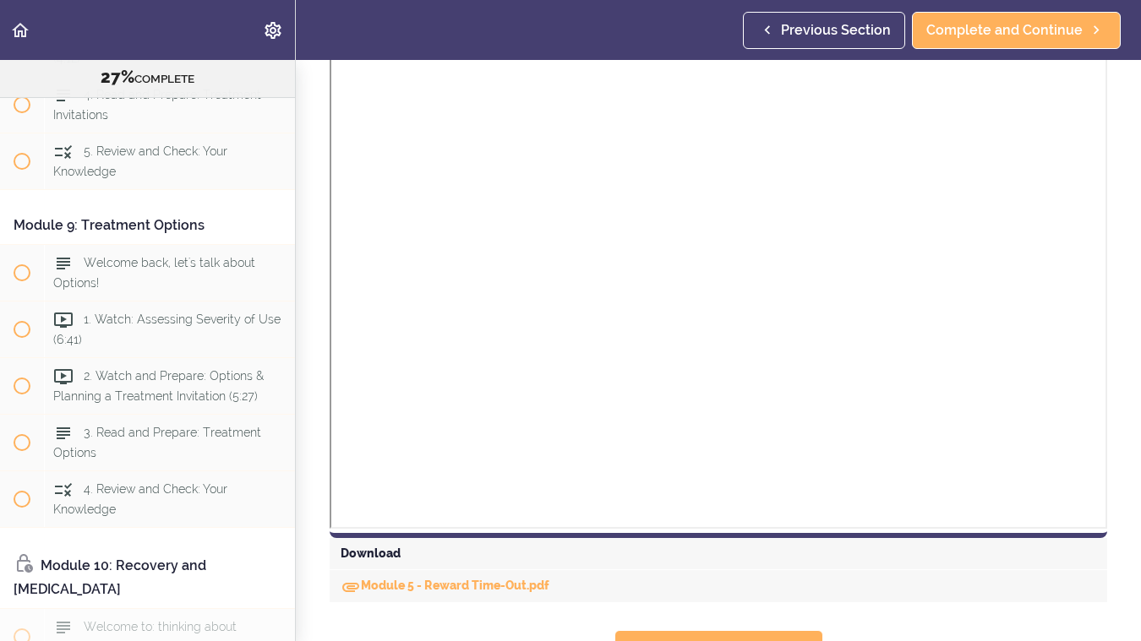
scroll to position [3063, 0]
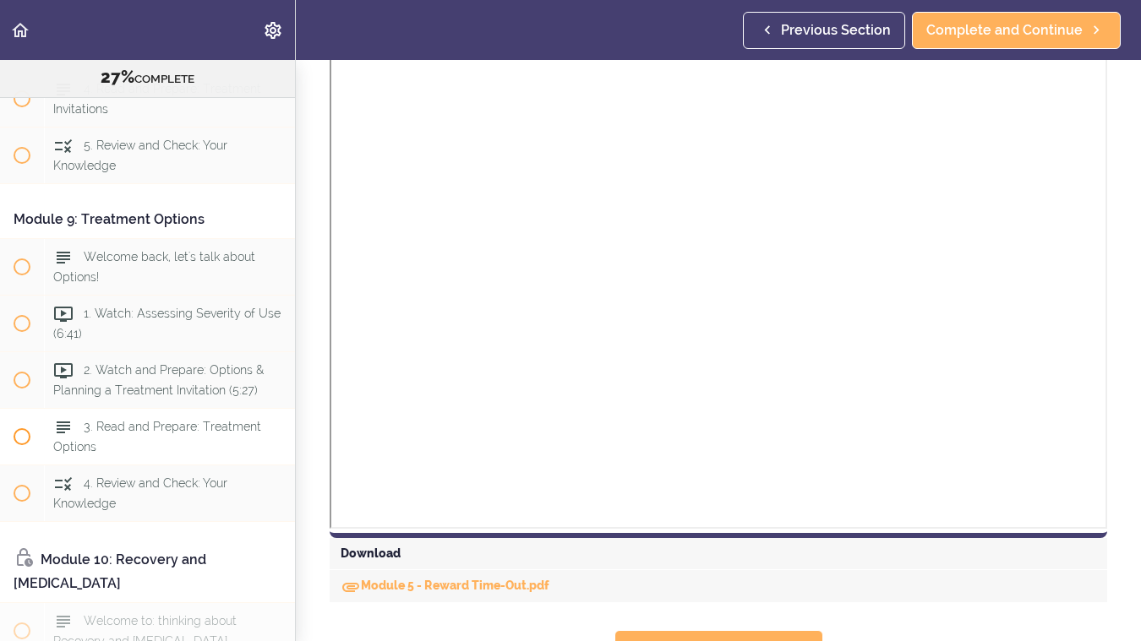
click at [139, 422] on span "3. Read and Prepare: Treatment Options" at bounding box center [157, 436] width 208 height 33
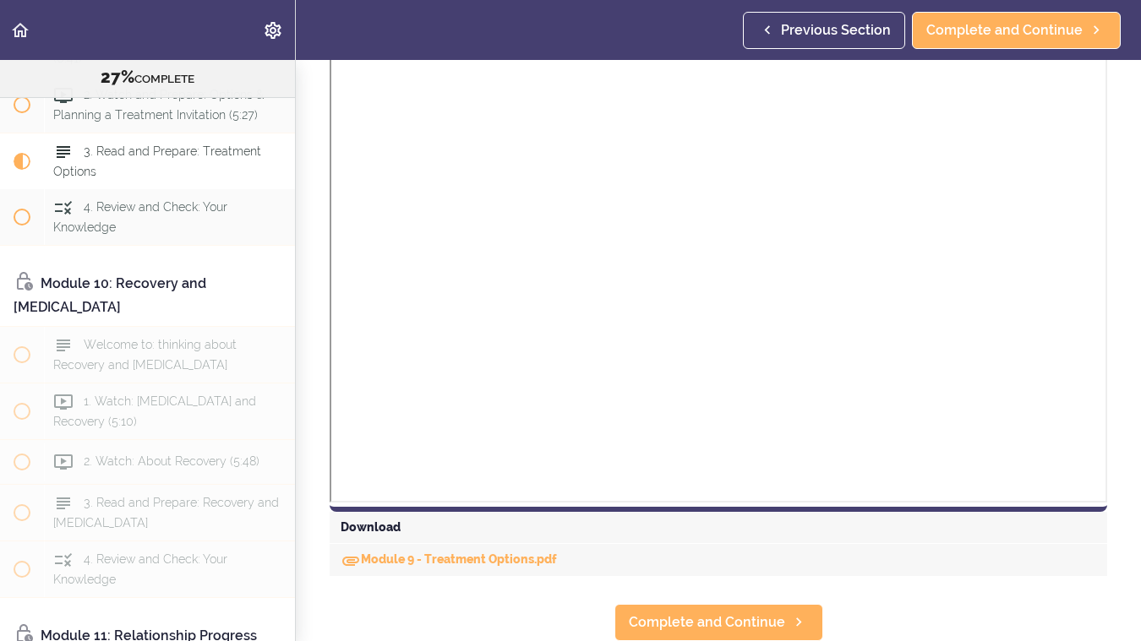
scroll to position [1058, 0]
click at [466, 562] on link "Module 9 - Treatment Options.pdf" at bounding box center [449, 560] width 216 height 14
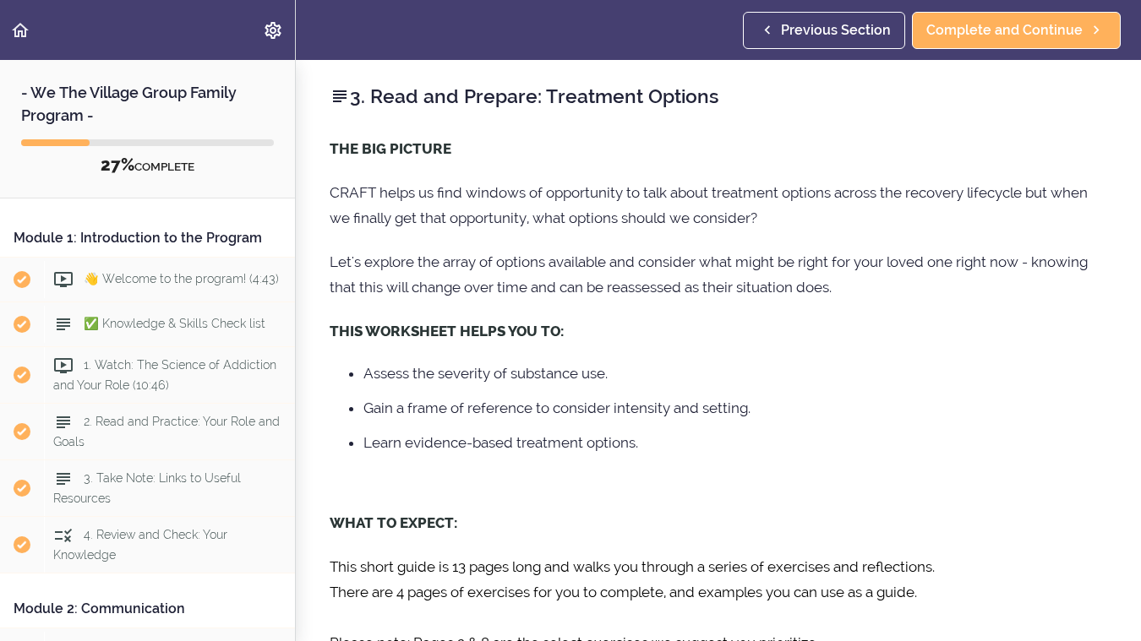
scroll to position [0, 0]
